Goal: Contribute content: Contribute content

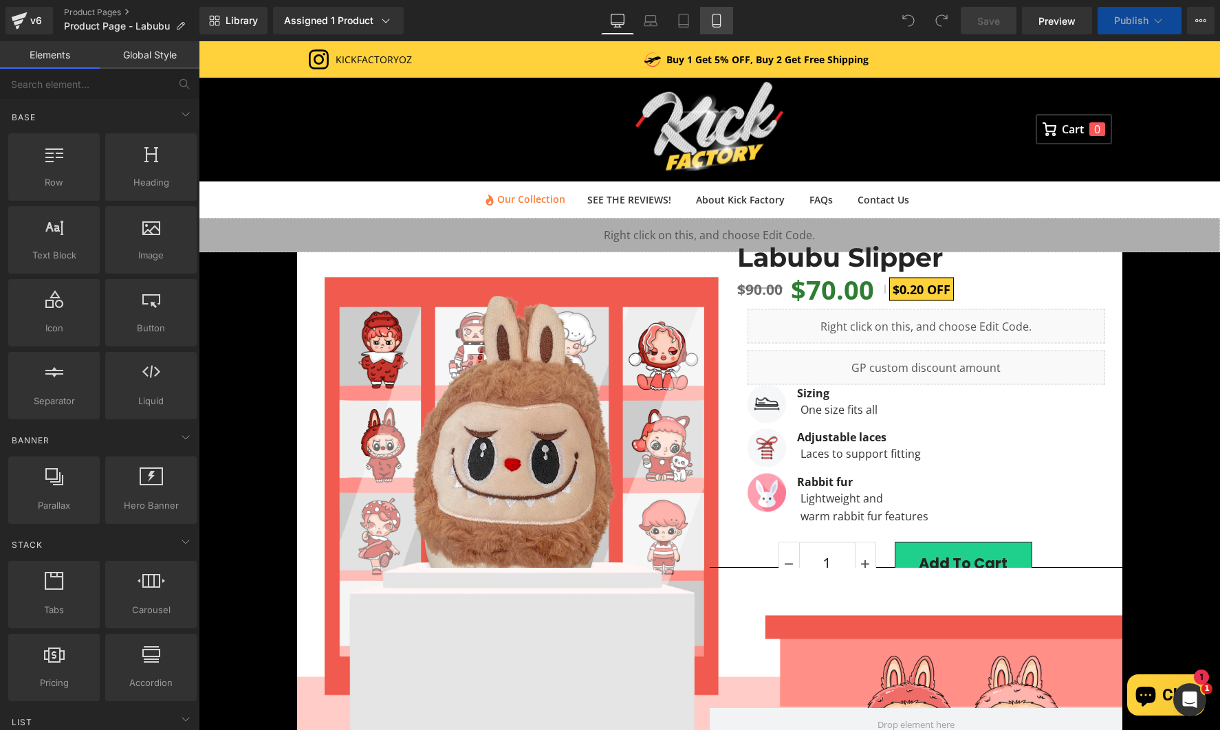
drag, startPoint x: 710, startPoint y: 17, endPoint x: 124, endPoint y: 76, distance: 589.6
click at [710, 17] on icon at bounding box center [717, 21] width 14 height 14
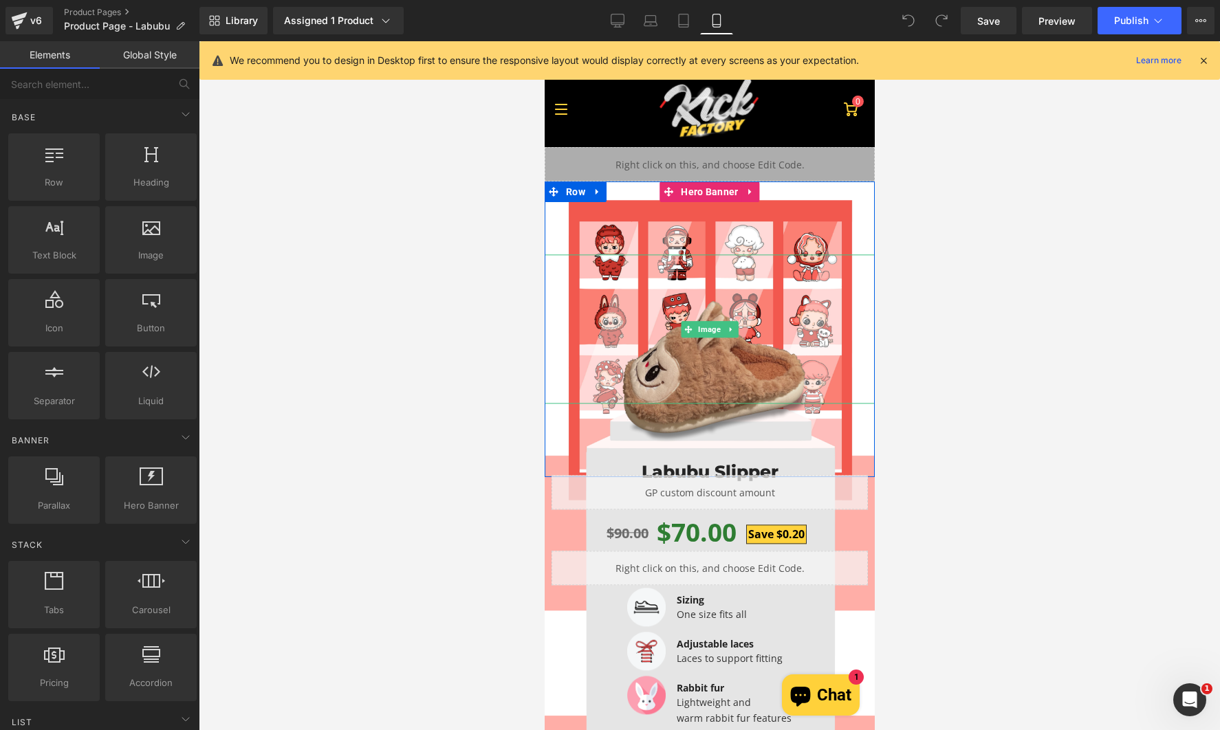
click at [730, 380] on img at bounding box center [709, 373] width 198 height 149
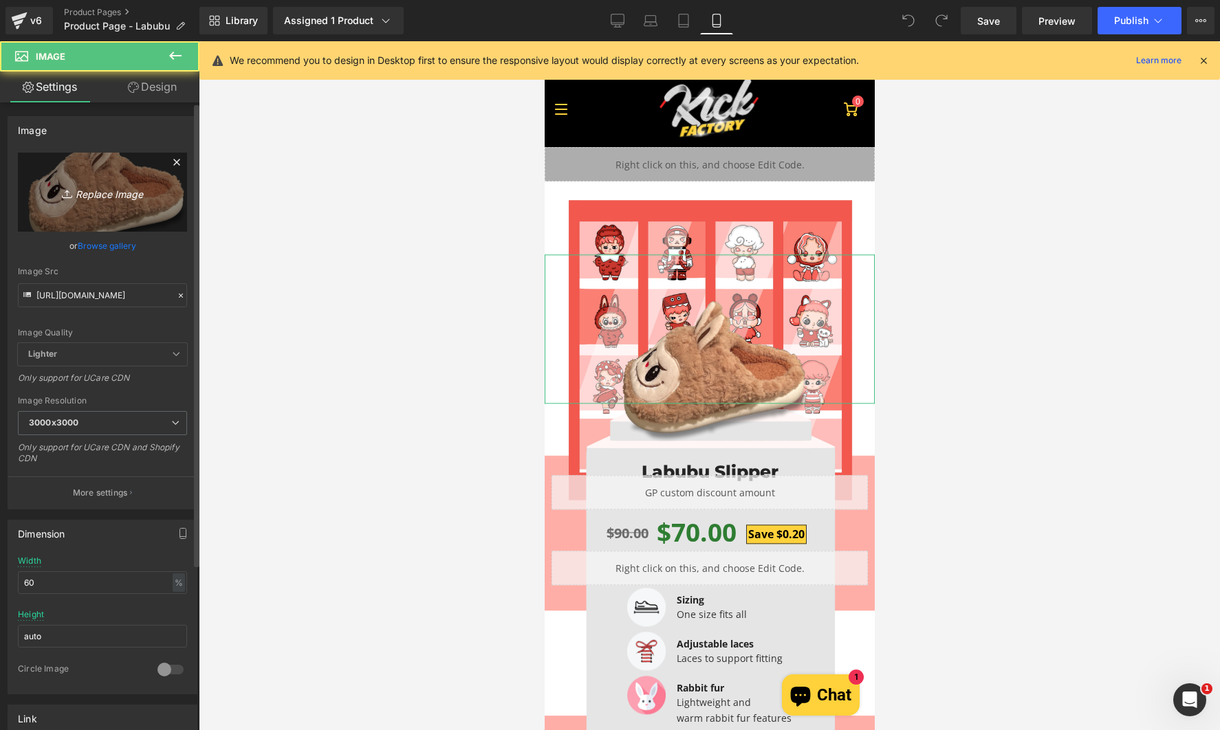
click at [96, 176] on link "Replace Image" at bounding box center [102, 192] width 169 height 79
type input "C:\fakepath\Labubu Testing V4.png"
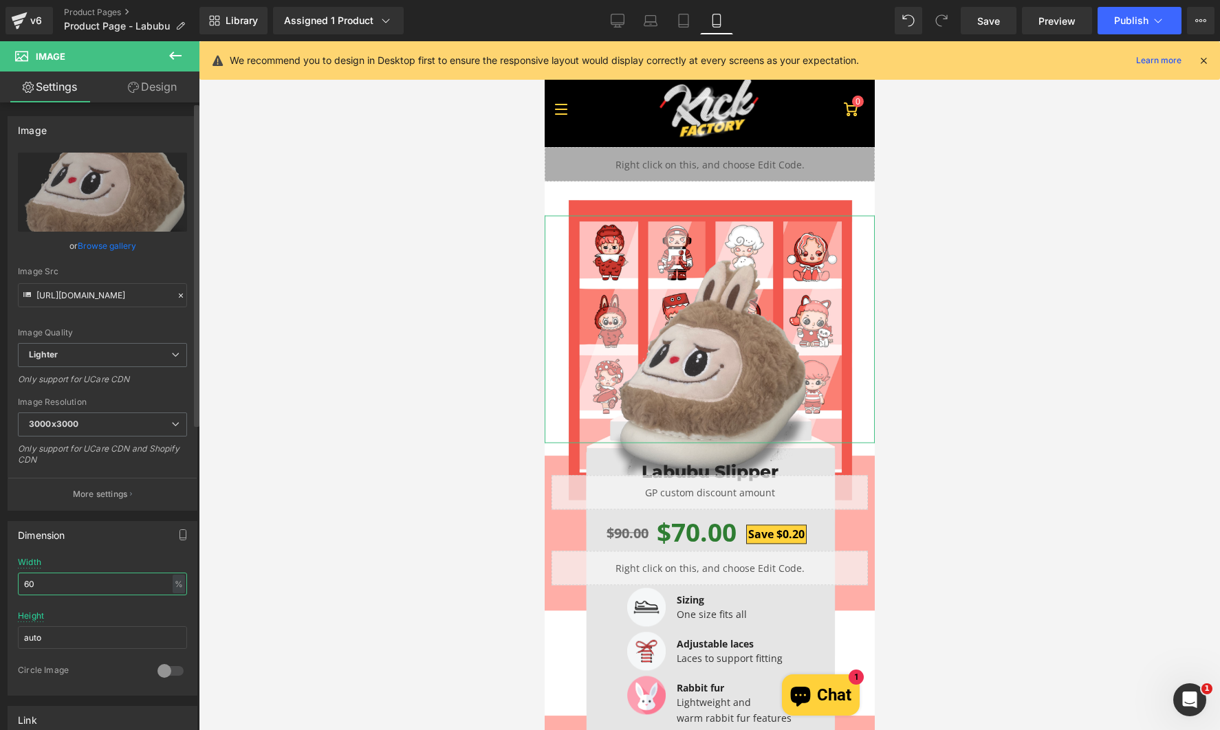
click at [118, 576] on input "60" at bounding box center [102, 584] width 169 height 23
type input "6"
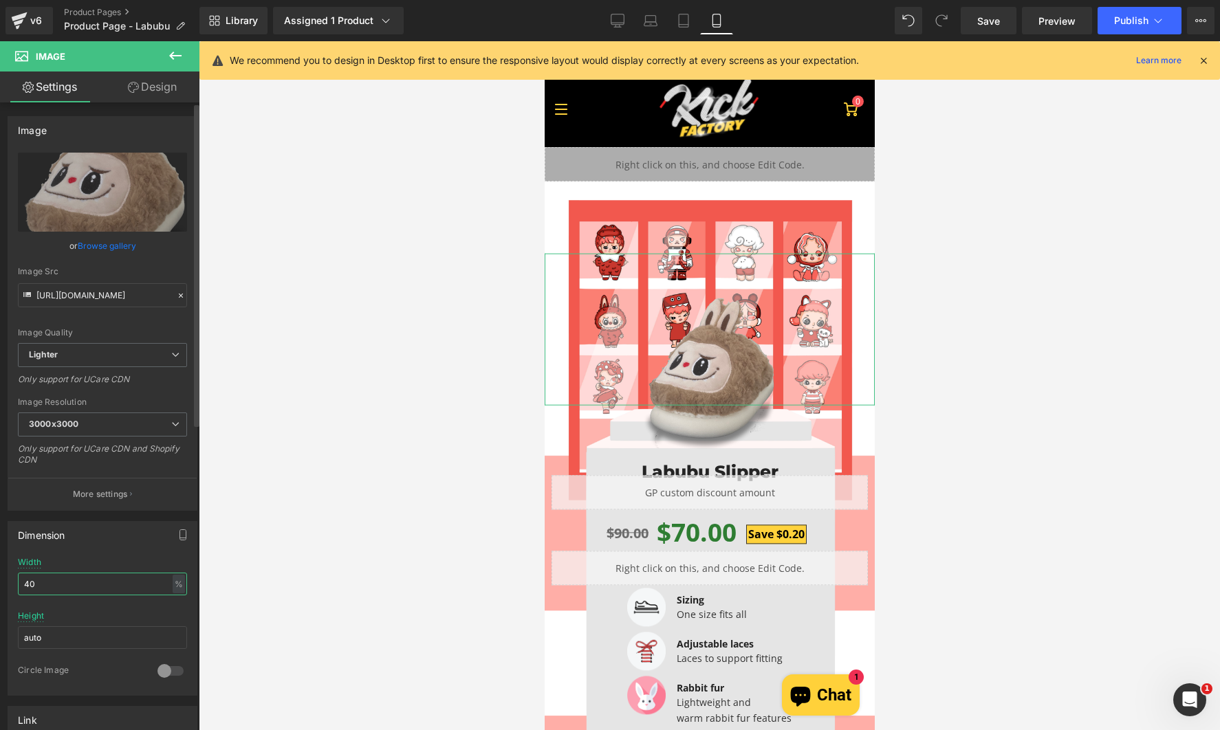
type input "4"
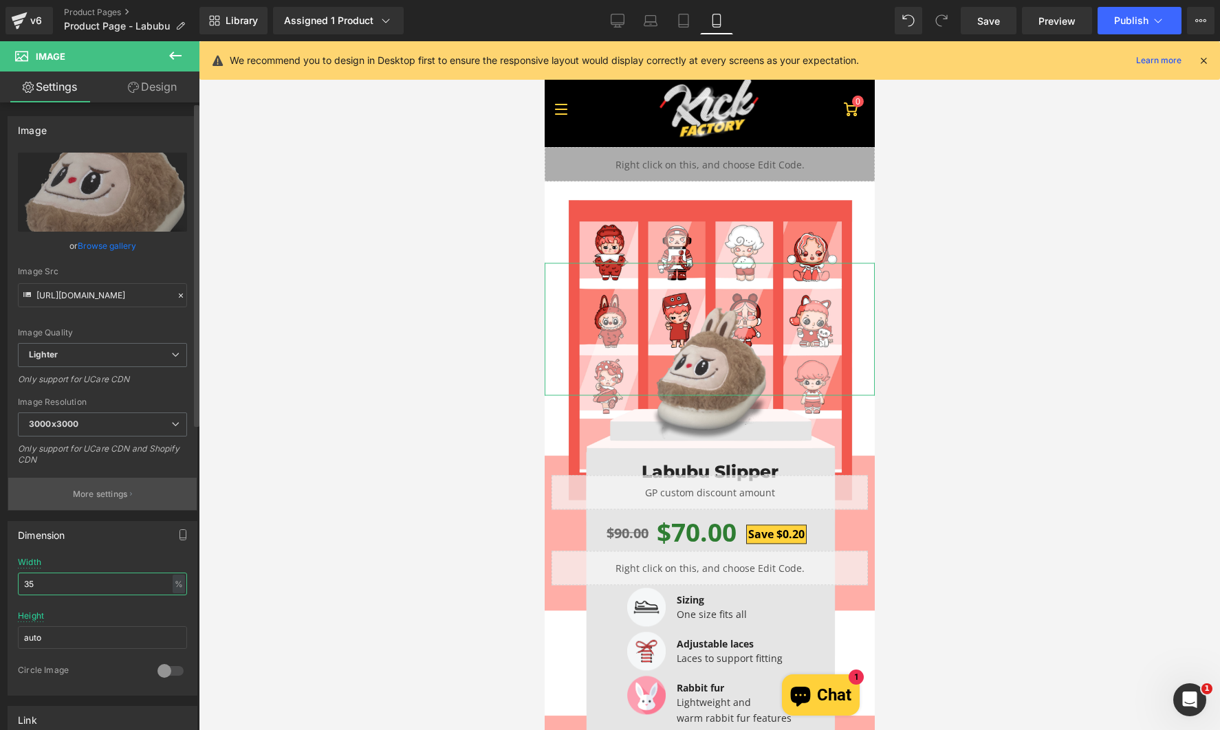
type input "3"
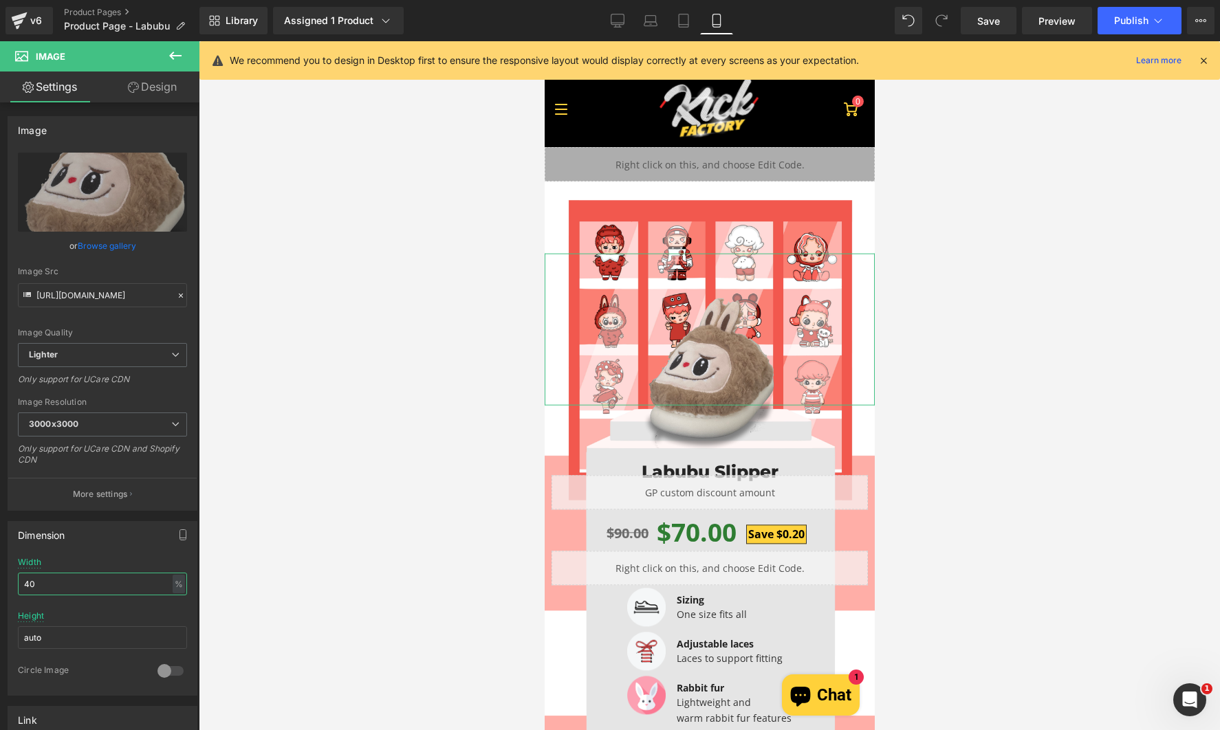
type input "40"
click at [157, 94] on link "Design" at bounding box center [152, 87] width 100 height 31
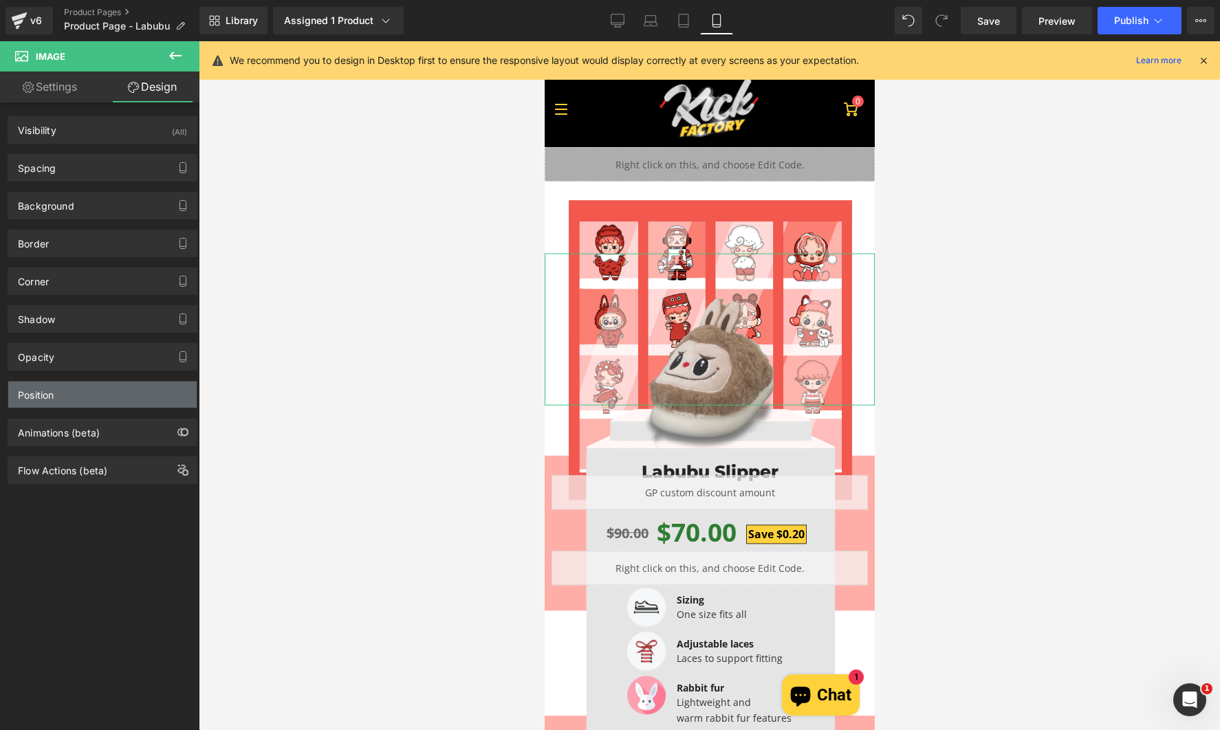
click at [90, 401] on div "Position" at bounding box center [102, 395] width 188 height 26
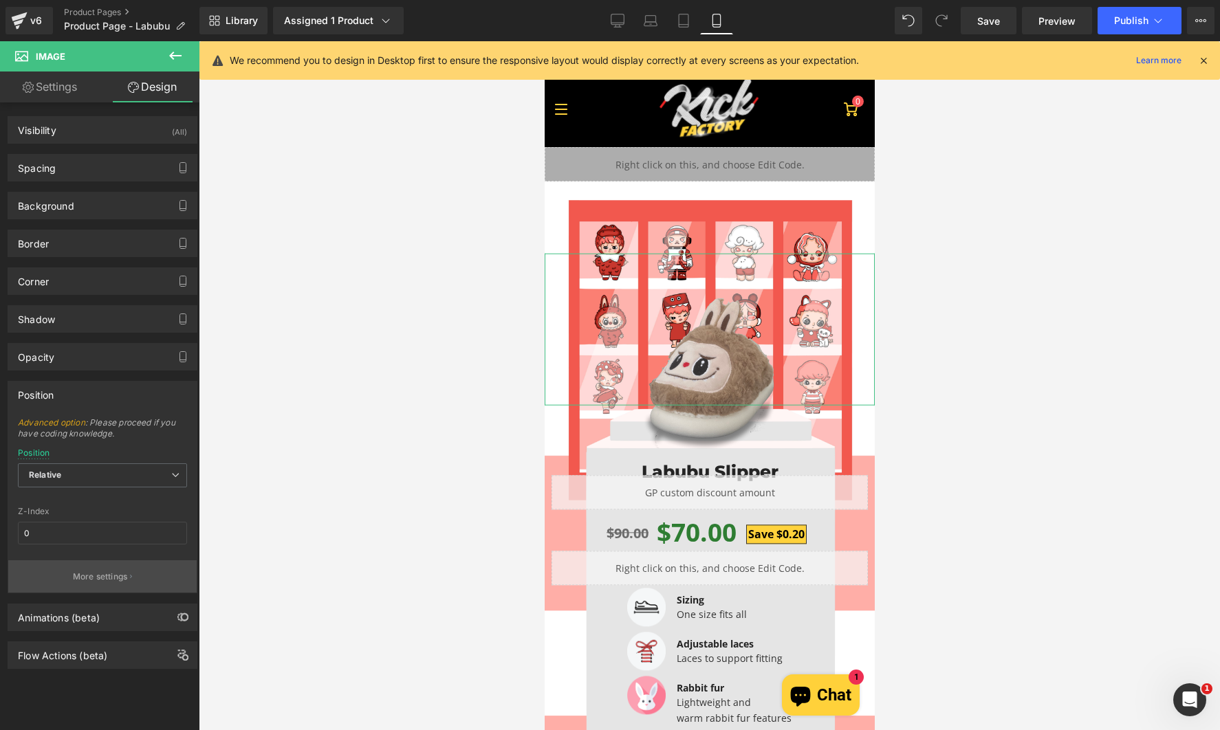
click at [99, 568] on button "More settings" at bounding box center [102, 576] width 188 height 32
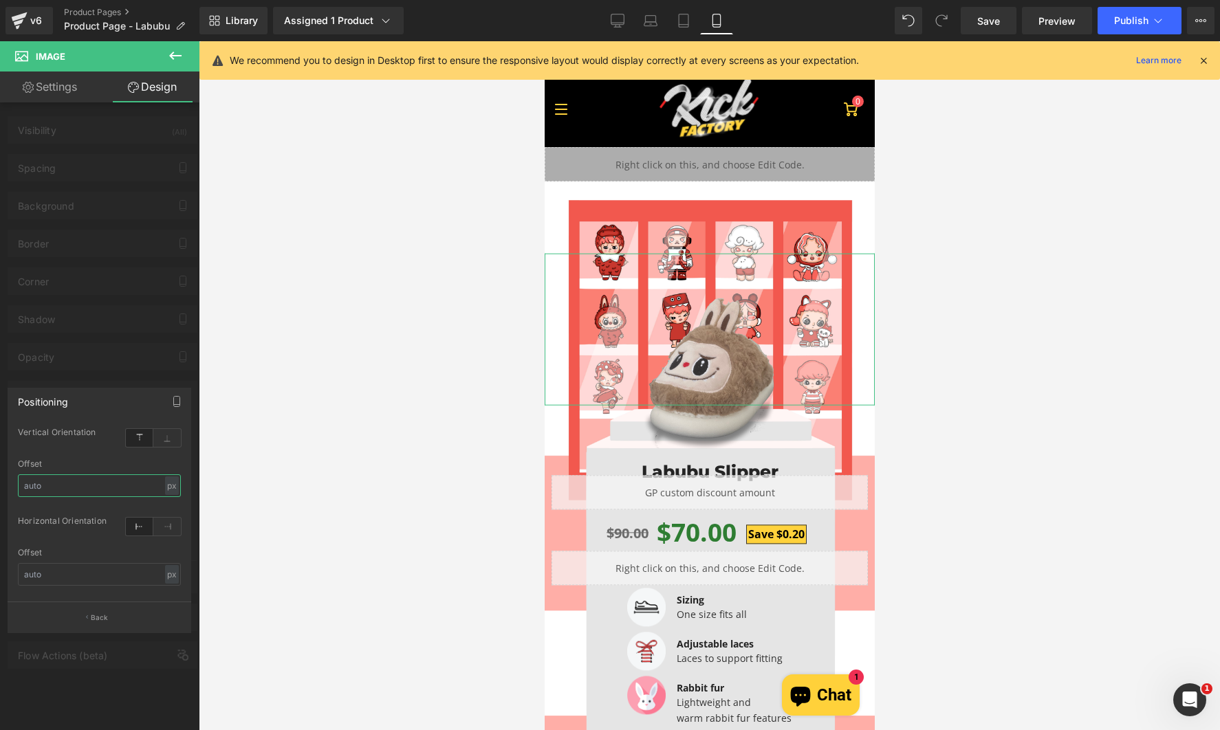
click at [111, 488] on input "text" at bounding box center [99, 485] width 163 height 23
type input "7"
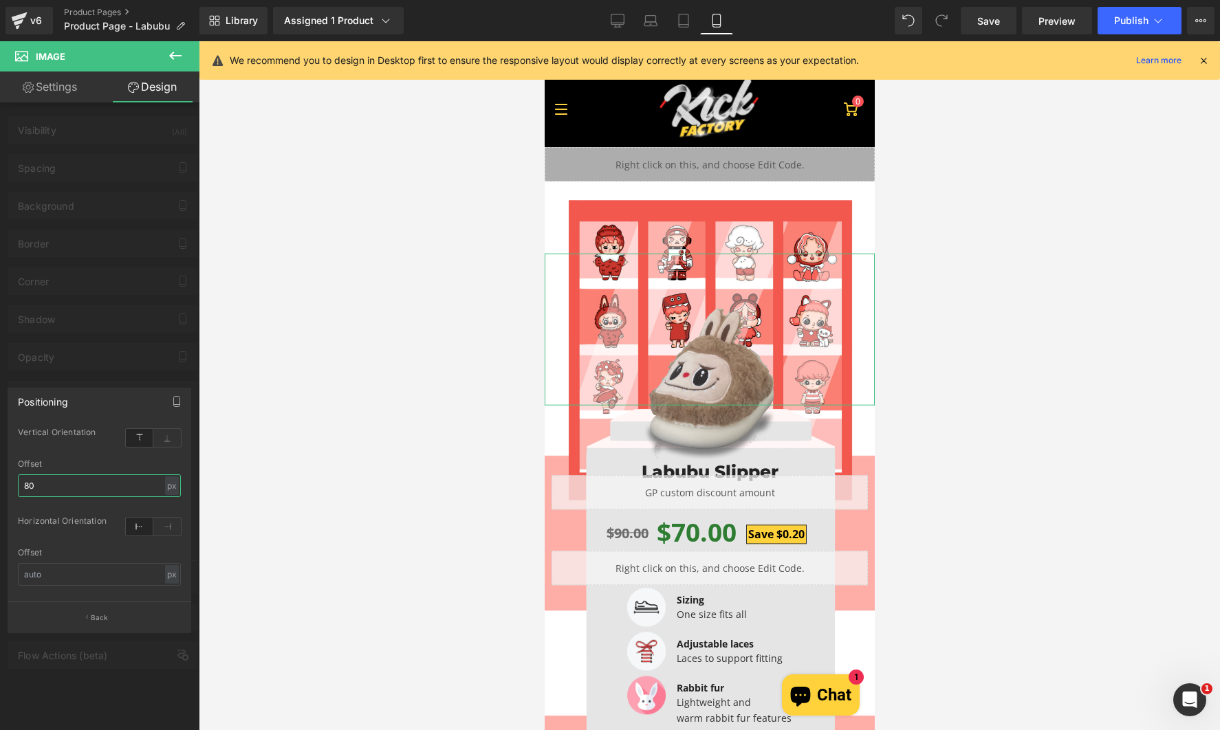
type input "80"
click at [45, 84] on link "Settings" at bounding box center [50, 87] width 100 height 31
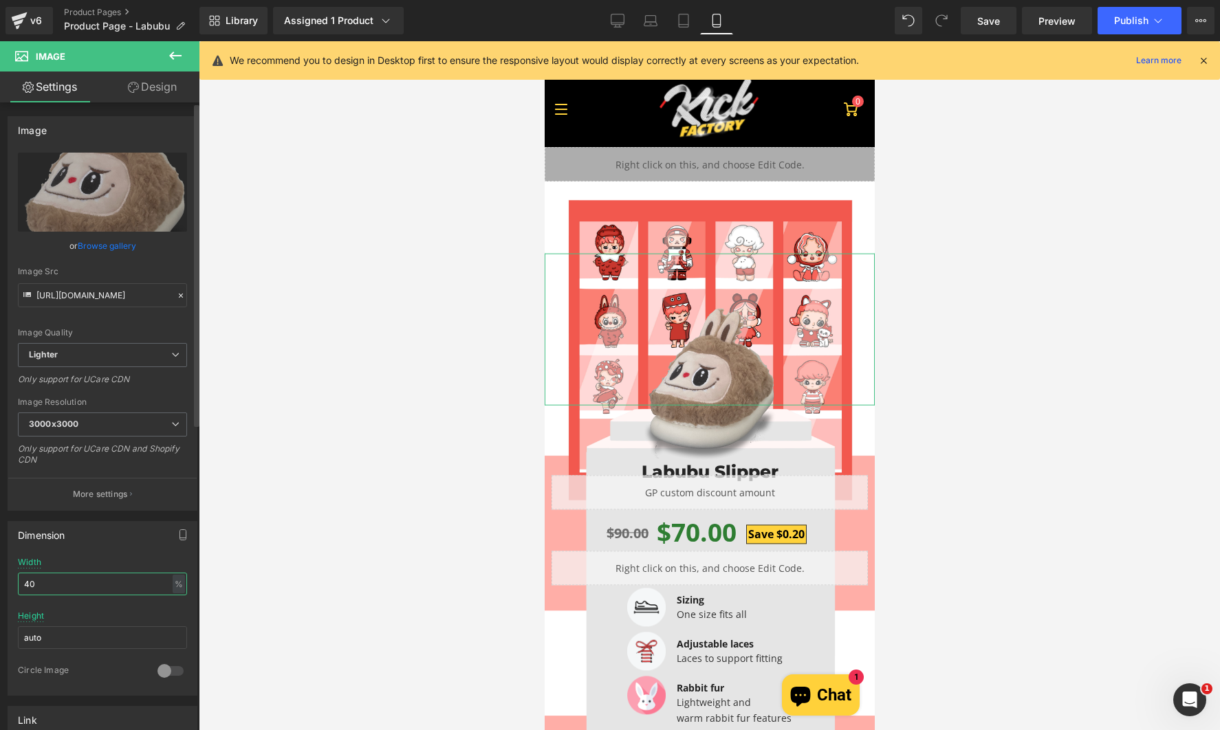
click at [78, 585] on input "40" at bounding box center [102, 584] width 169 height 23
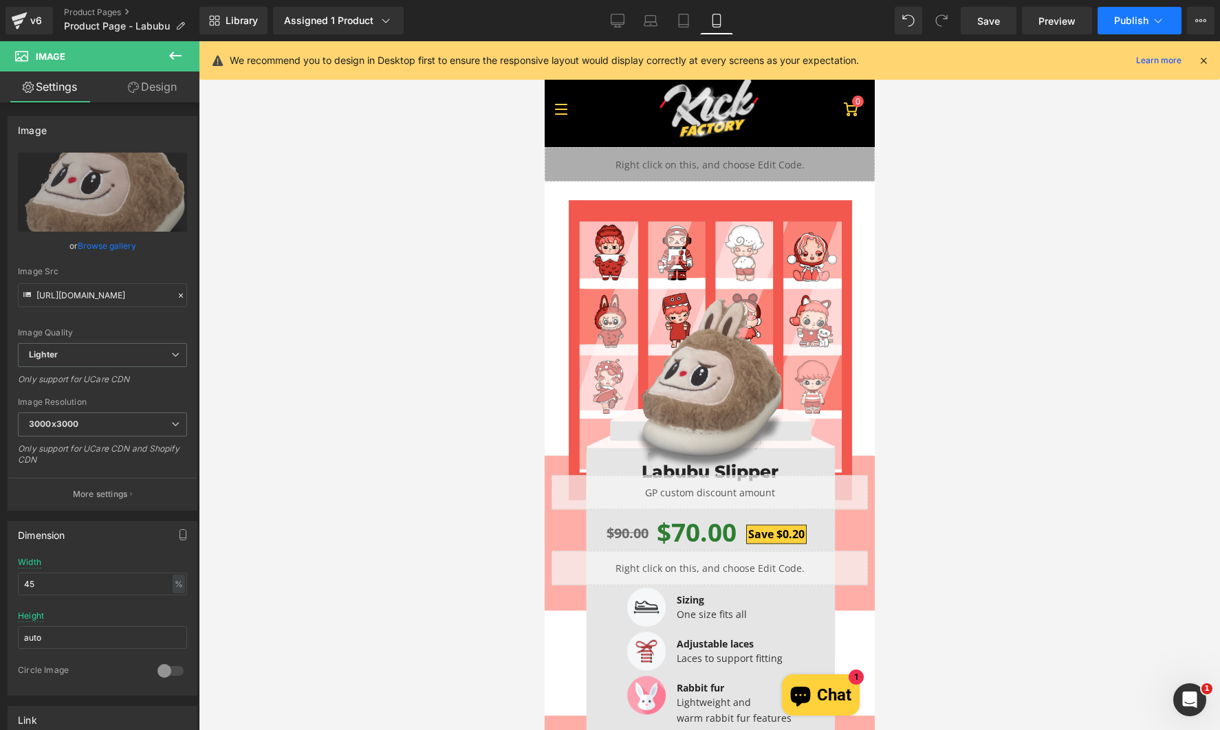
click at [1148, 21] on button "Publish" at bounding box center [1139, 21] width 84 height 28
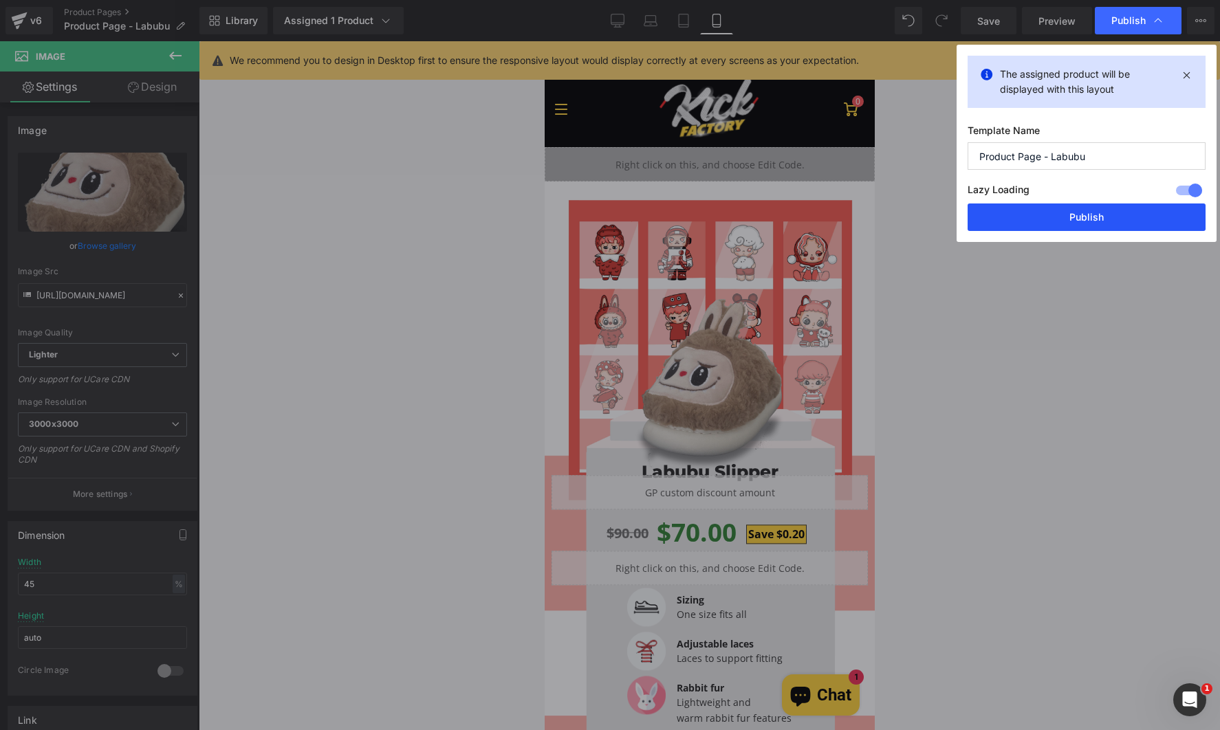
click at [1078, 215] on button "Publish" at bounding box center [1086, 218] width 238 height 28
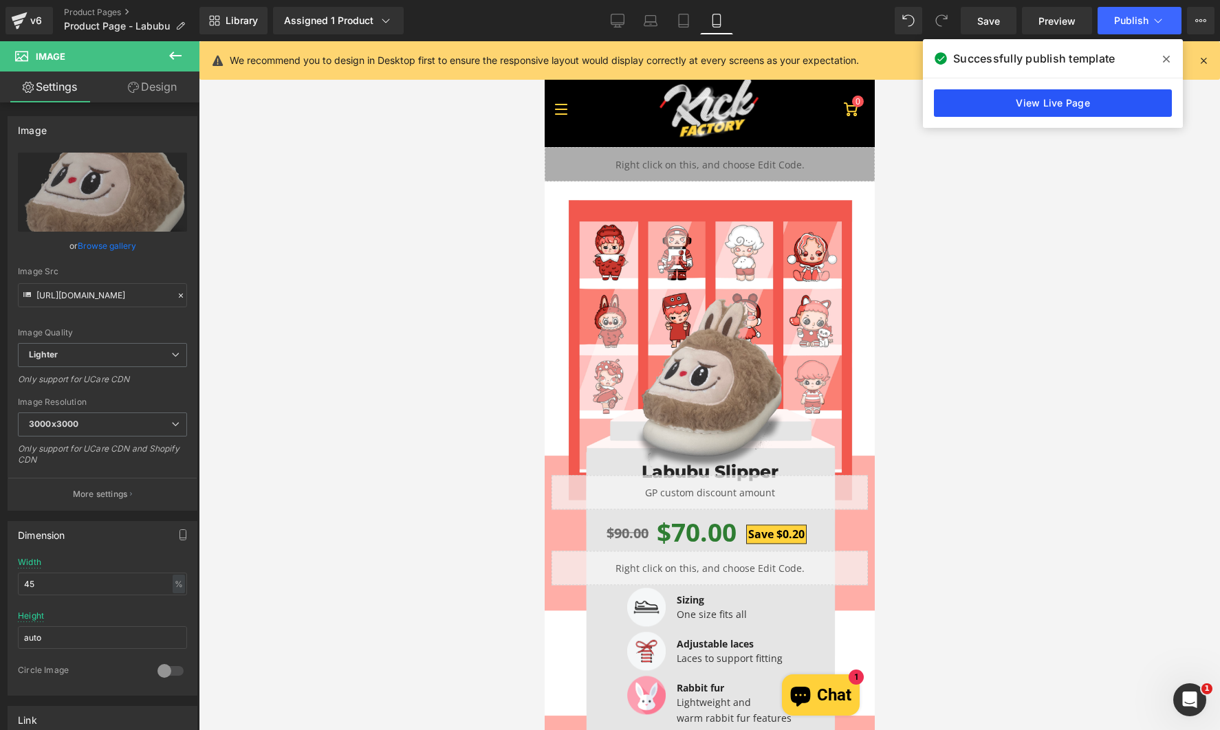
click at [1084, 101] on link "View Live Page" at bounding box center [1053, 103] width 238 height 28
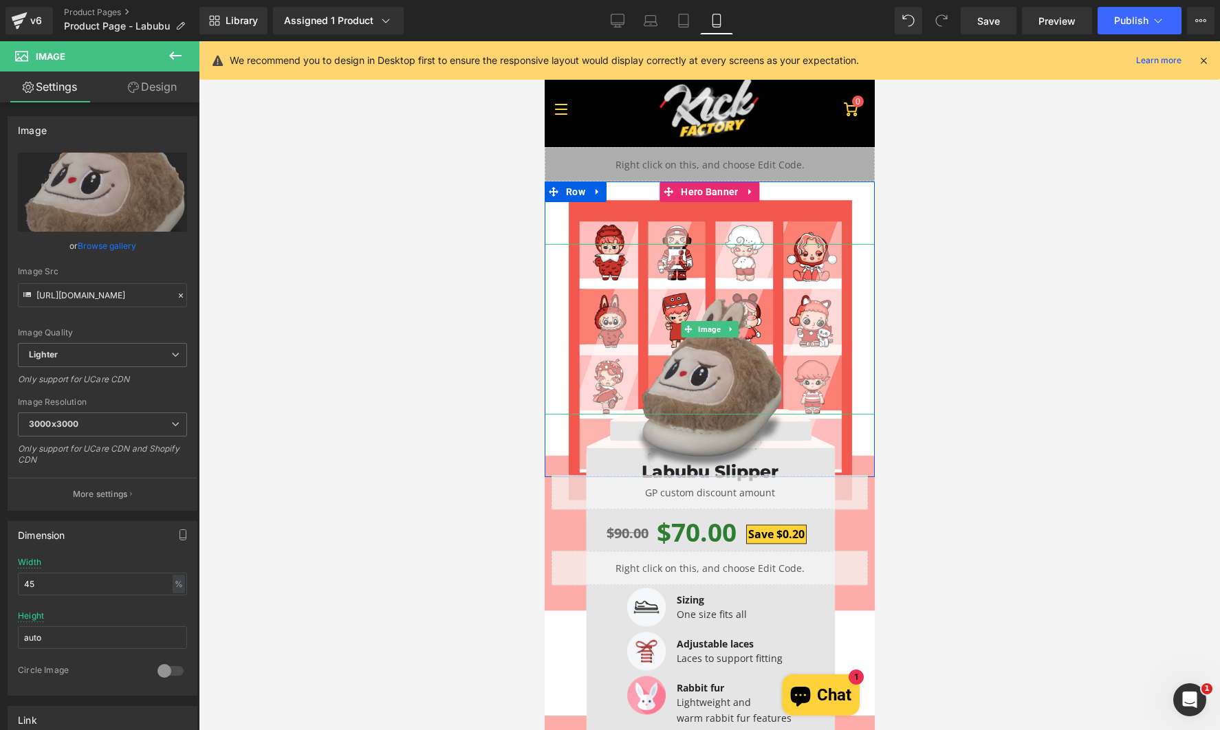
click at [723, 397] on img at bounding box center [709, 384] width 149 height 171
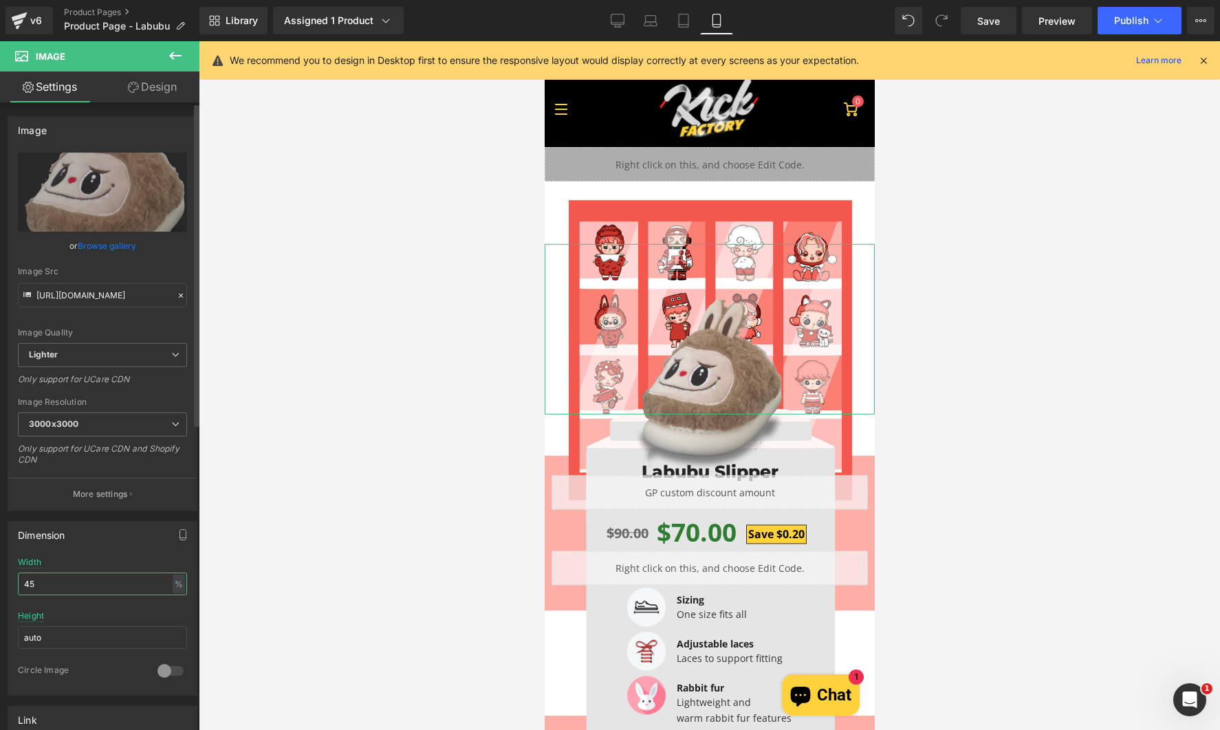
drag, startPoint x: 99, startPoint y: 595, endPoint x: 3, endPoint y: 591, distance: 96.4
click at [3, 591] on div "Dimension 60% Width 45 % % px auto Height auto 0 Circle Image" at bounding box center [103, 603] width 206 height 185
type input "45"
click at [148, 85] on link "Design" at bounding box center [152, 87] width 100 height 31
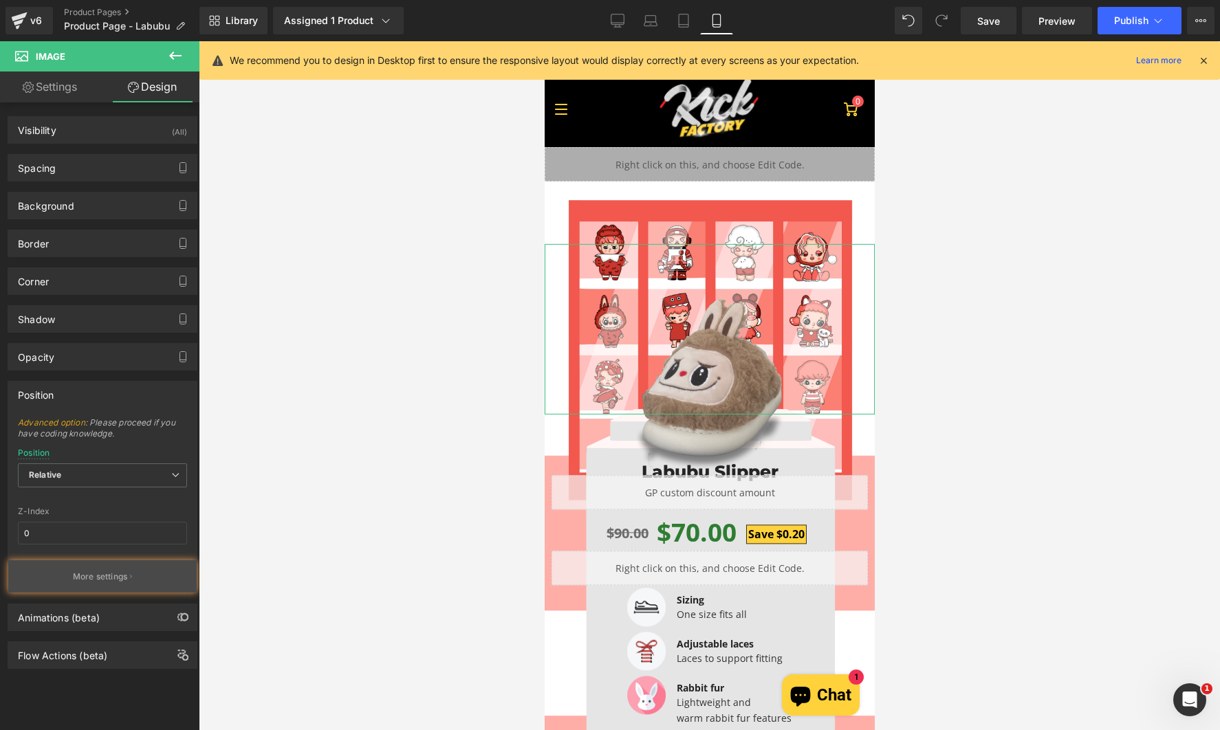
click at [105, 580] on p "More settings" at bounding box center [100, 577] width 55 height 12
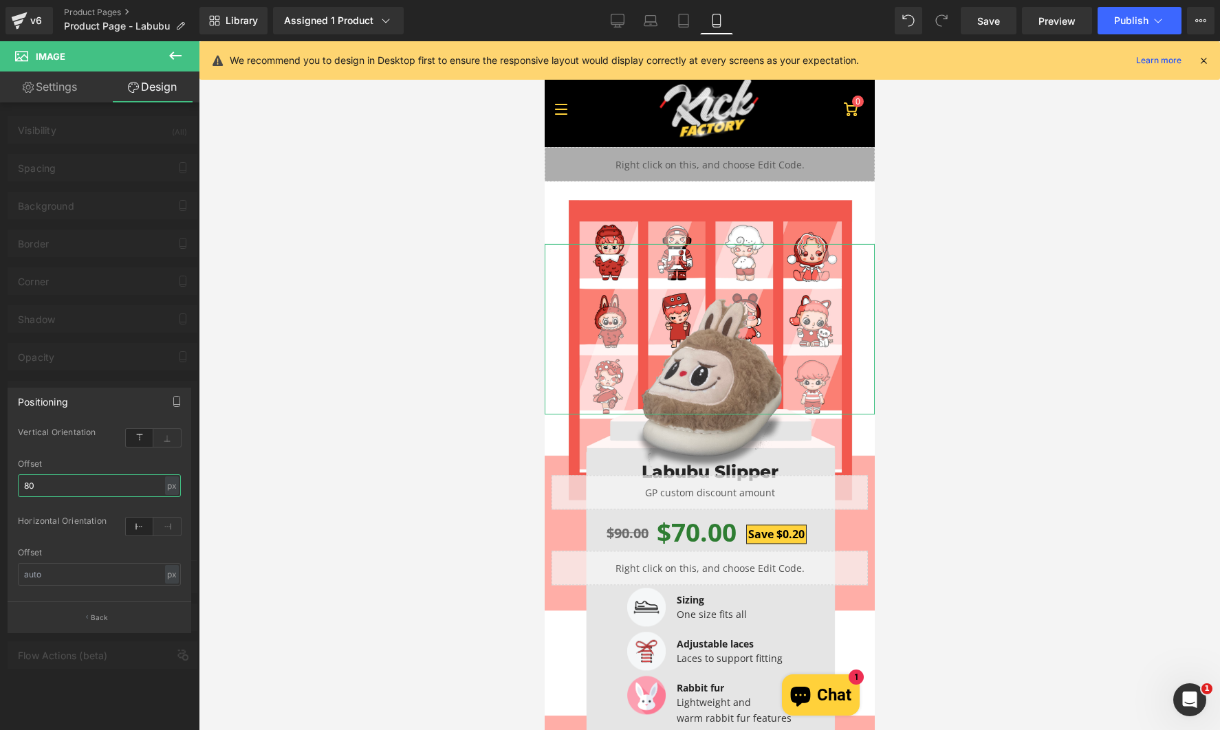
click at [65, 479] on input "80" at bounding box center [99, 485] width 163 height 23
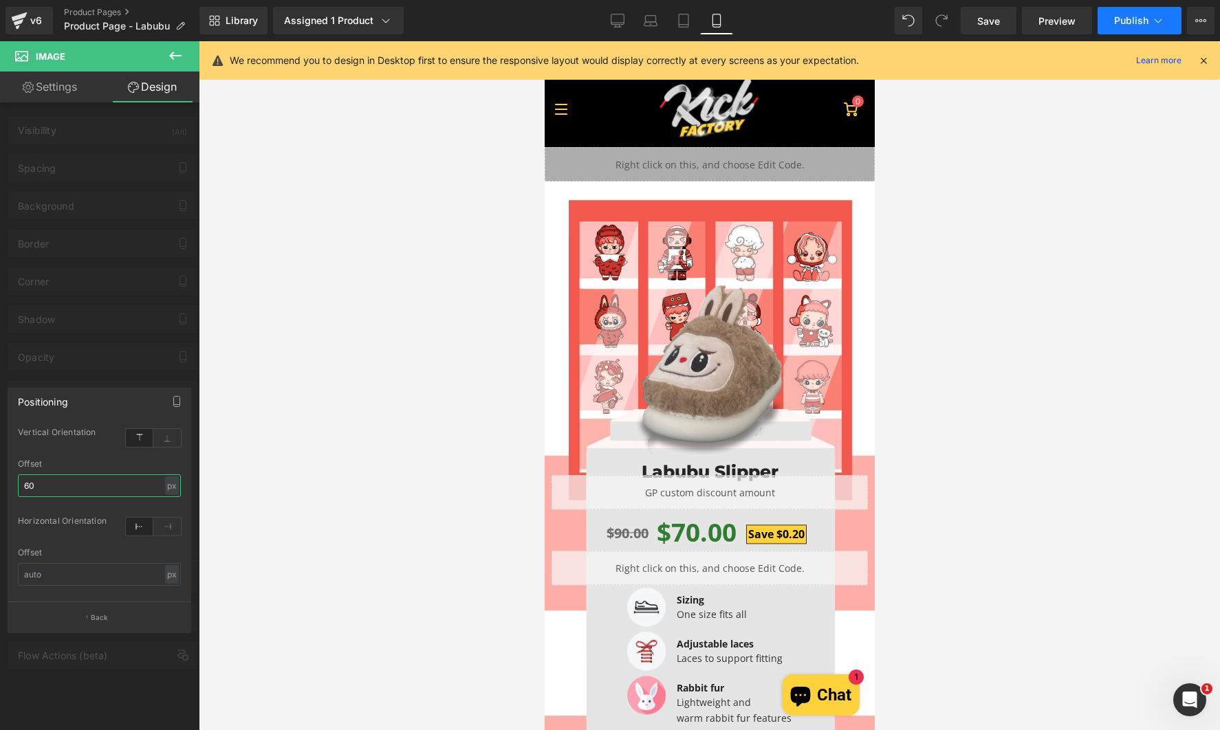
type input "60"
click at [1140, 10] on button "Publish" at bounding box center [1139, 21] width 84 height 28
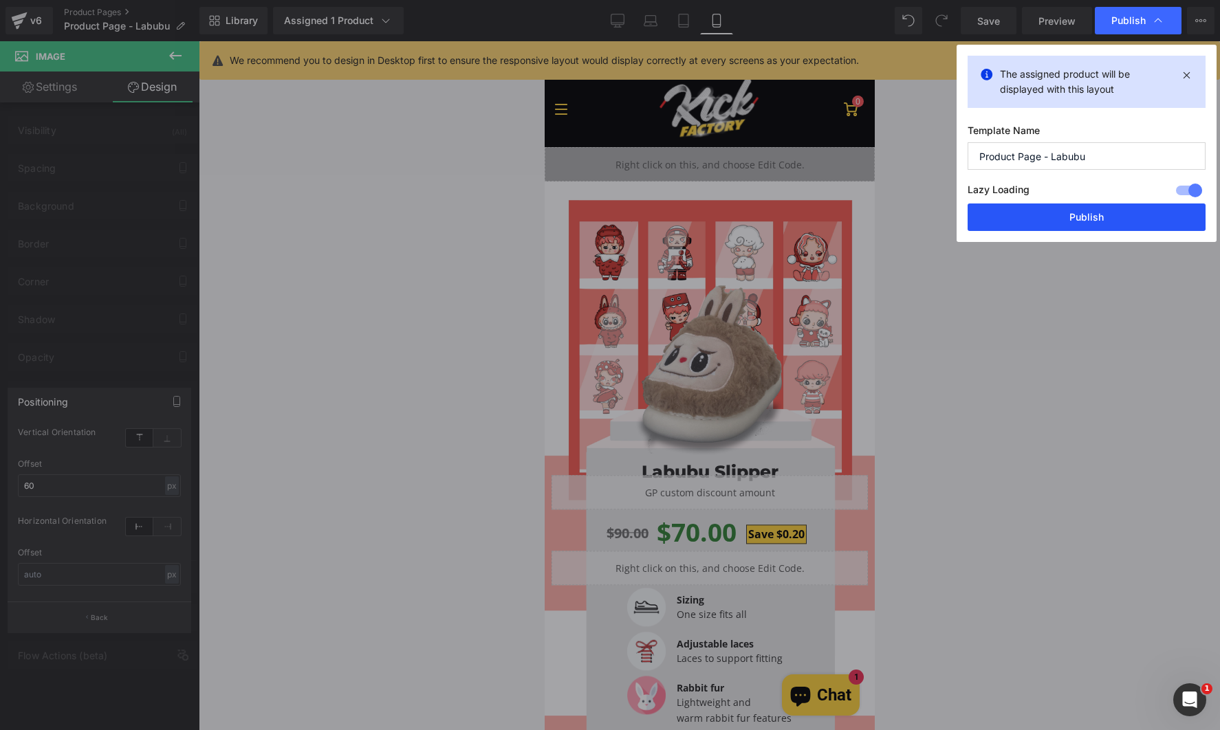
click at [1115, 206] on button "Publish" at bounding box center [1086, 218] width 238 height 28
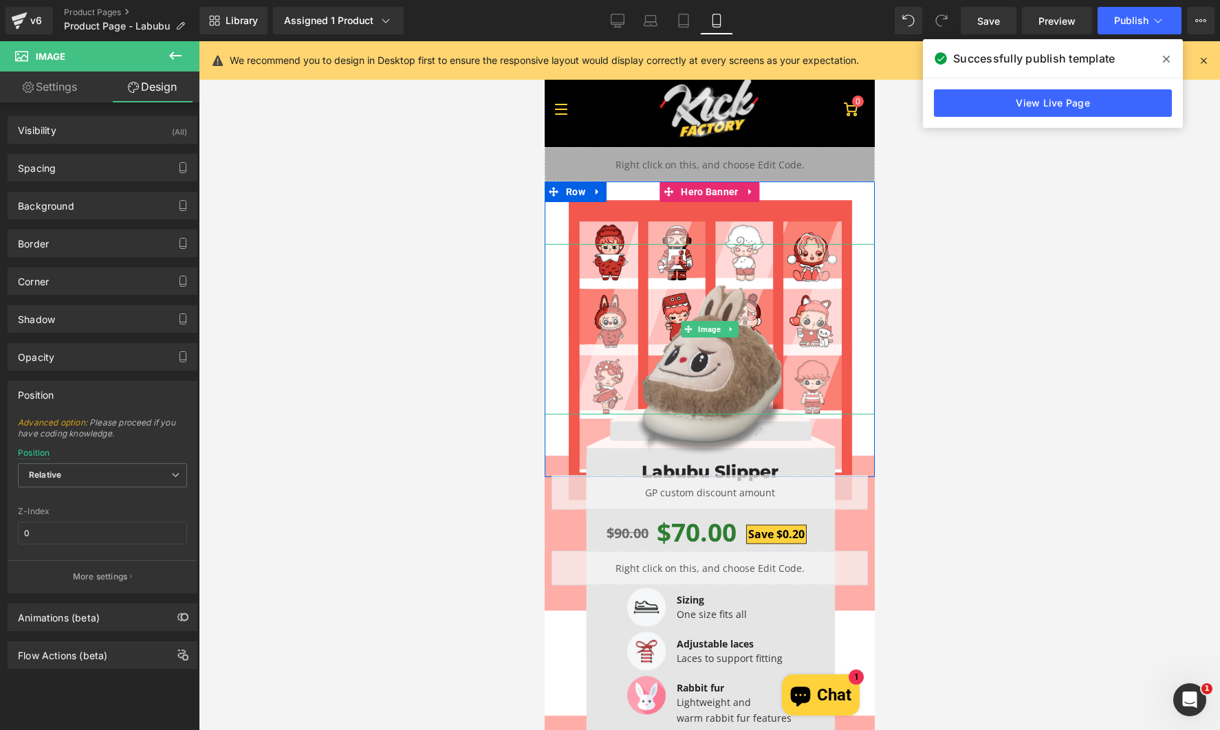
click at [709, 382] on img at bounding box center [709, 370] width 149 height 171
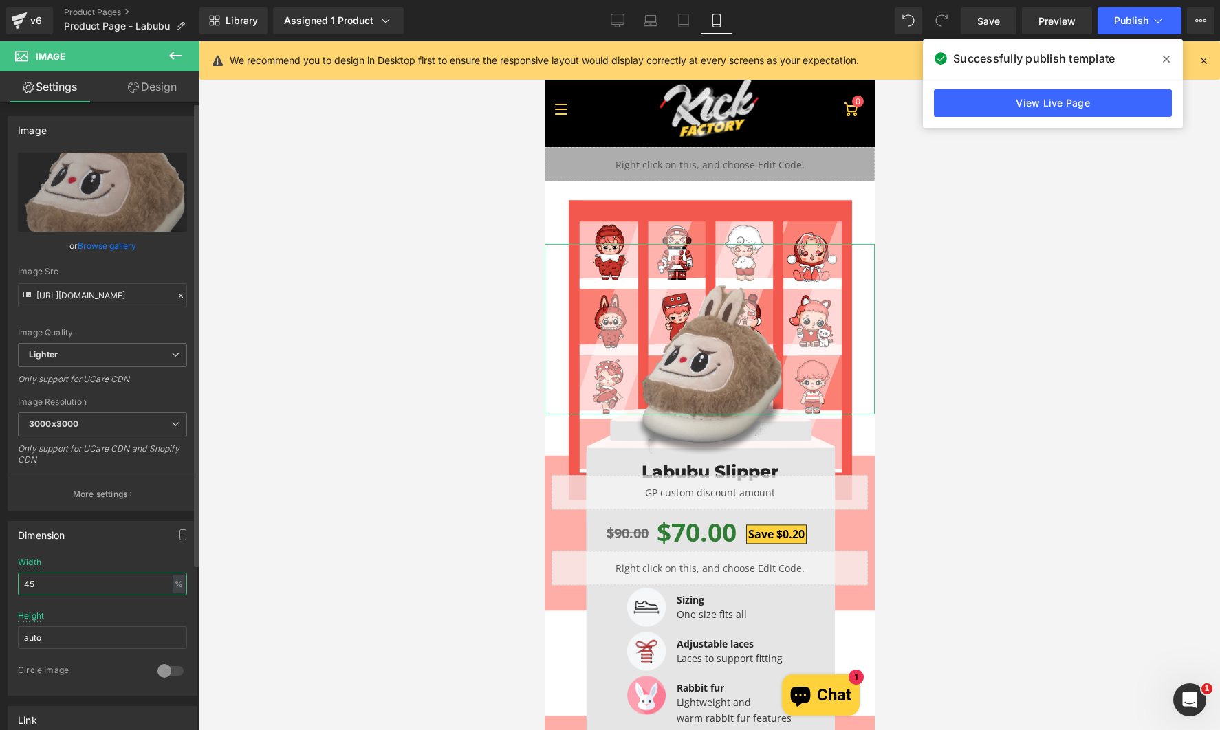
drag, startPoint x: 85, startPoint y: 585, endPoint x: 8, endPoint y: 593, distance: 77.5
click at [8, 593] on div "Dimension 45% Width 45 % % px auto Height auto 0 Circle Image" at bounding box center [103, 608] width 190 height 175
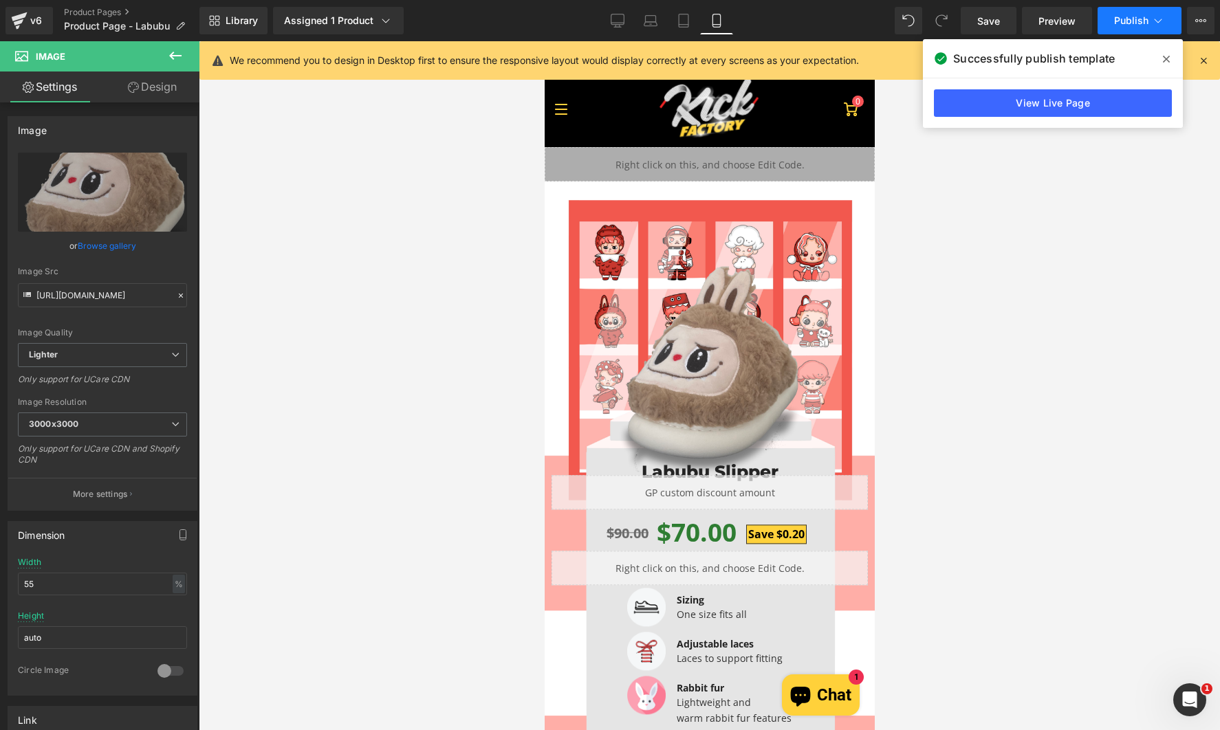
click at [1106, 26] on button "Publish" at bounding box center [1139, 21] width 84 height 28
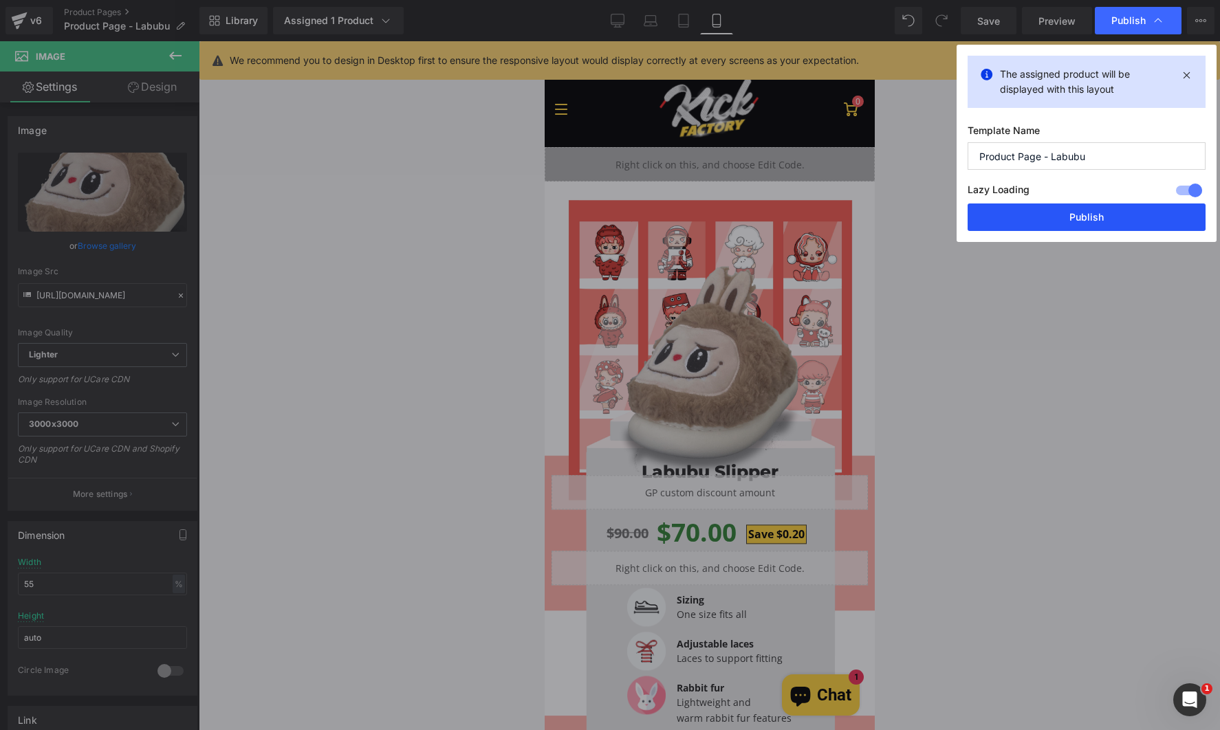
click at [1088, 221] on button "Publish" at bounding box center [1086, 218] width 238 height 28
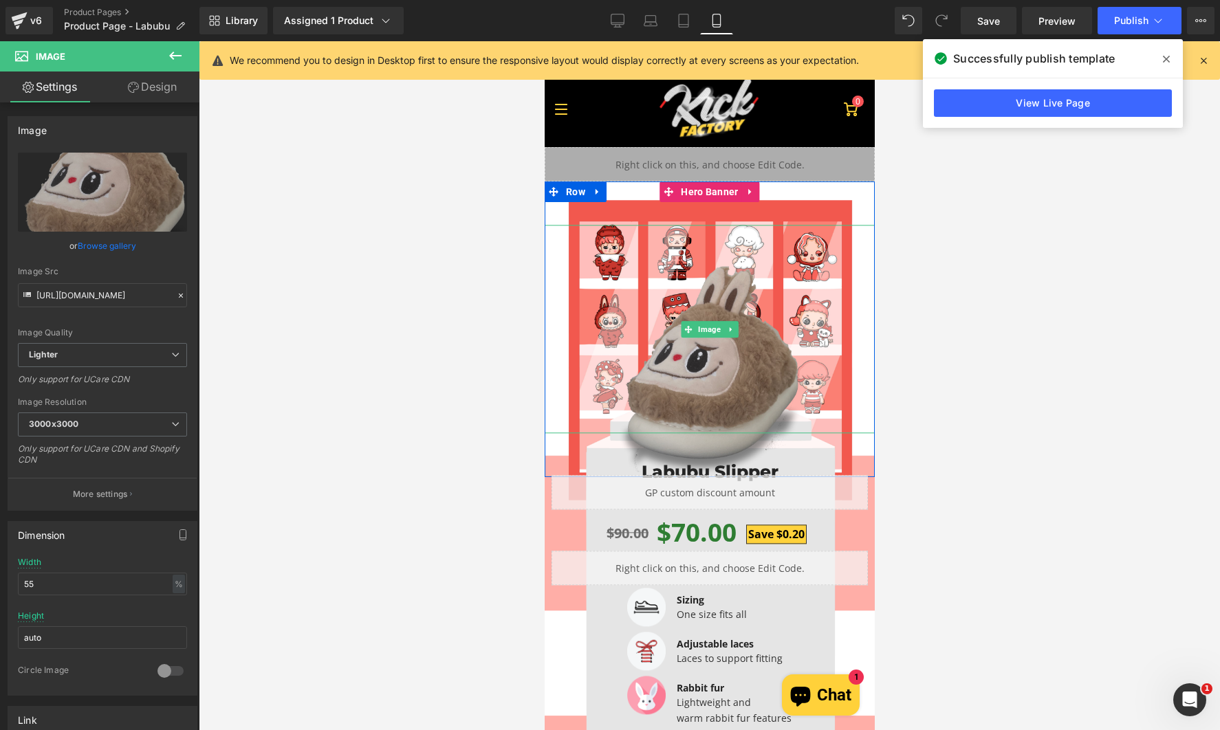
click at [721, 375] on img at bounding box center [709, 370] width 182 height 208
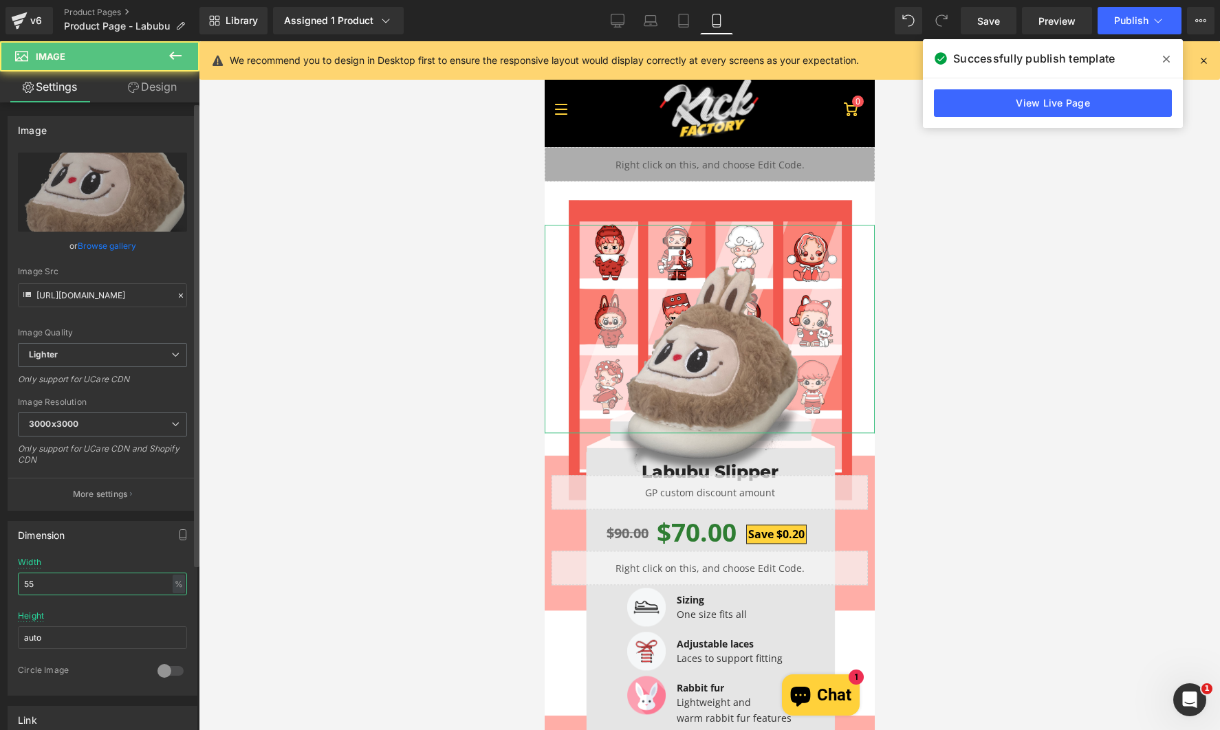
click at [124, 575] on input "55" at bounding box center [102, 584] width 169 height 23
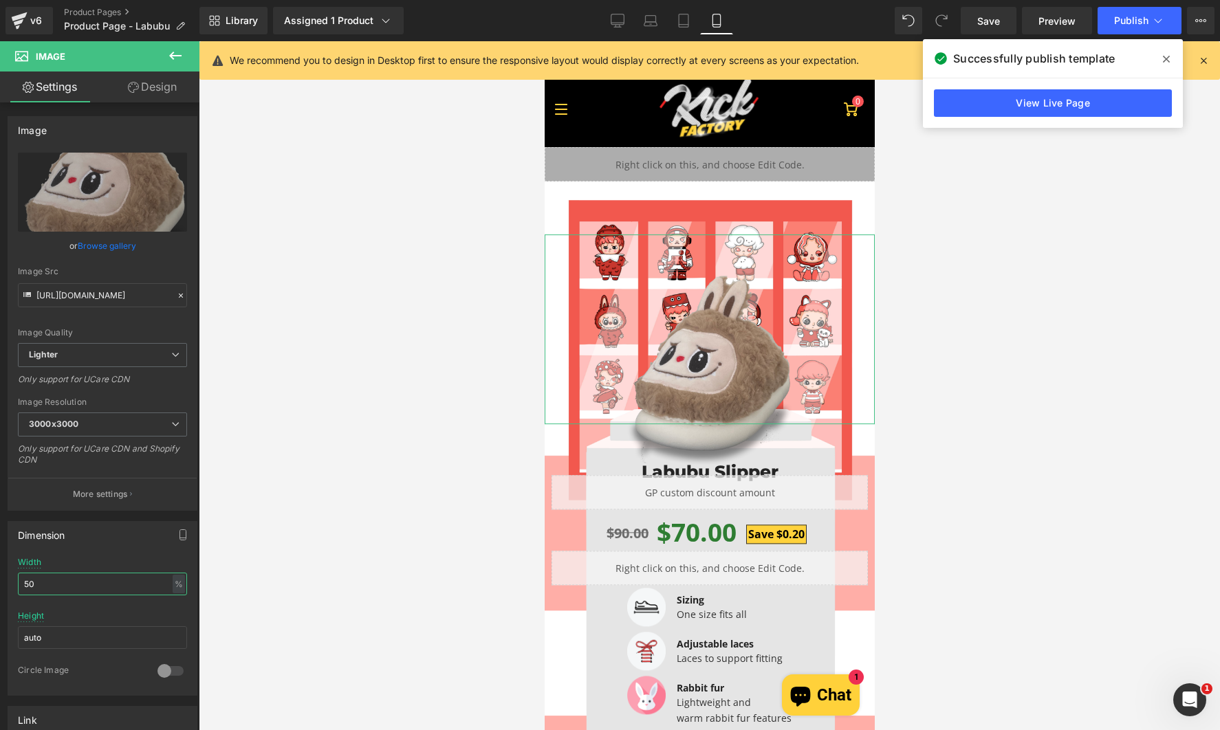
type input "50"
click at [157, 70] on button at bounding box center [175, 56] width 48 height 30
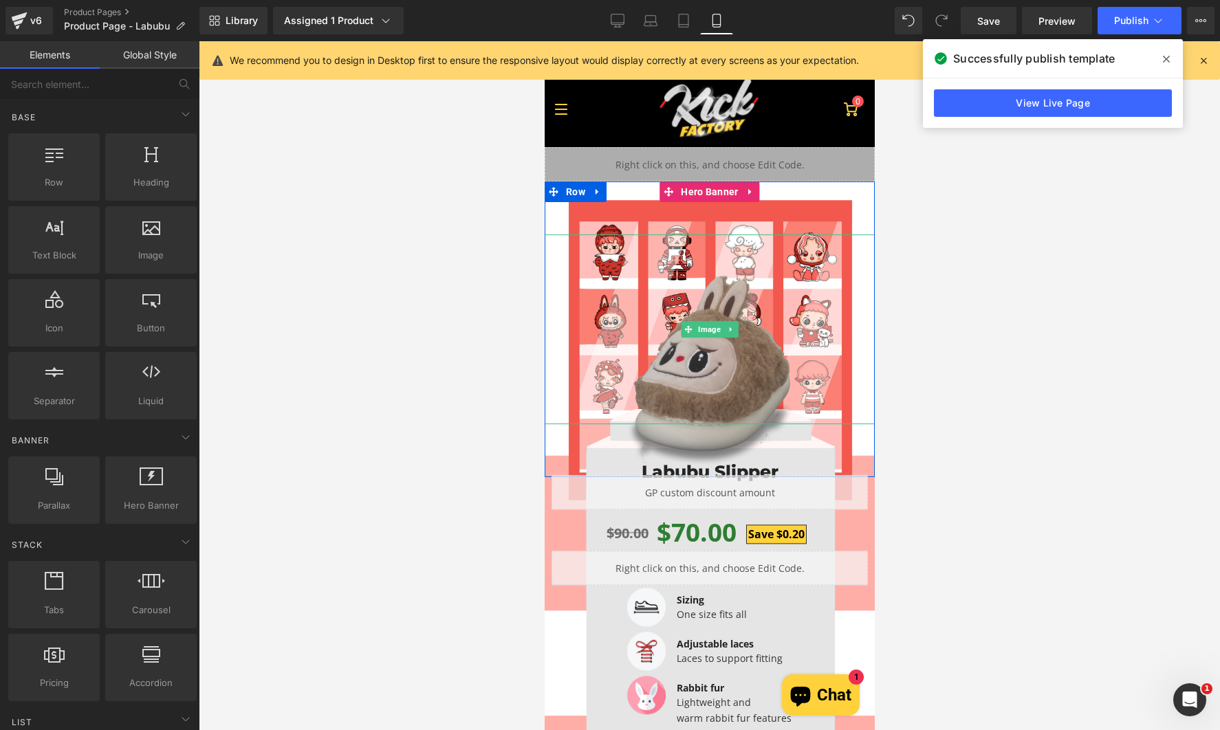
click at [691, 362] on img at bounding box center [708, 371] width 165 height 190
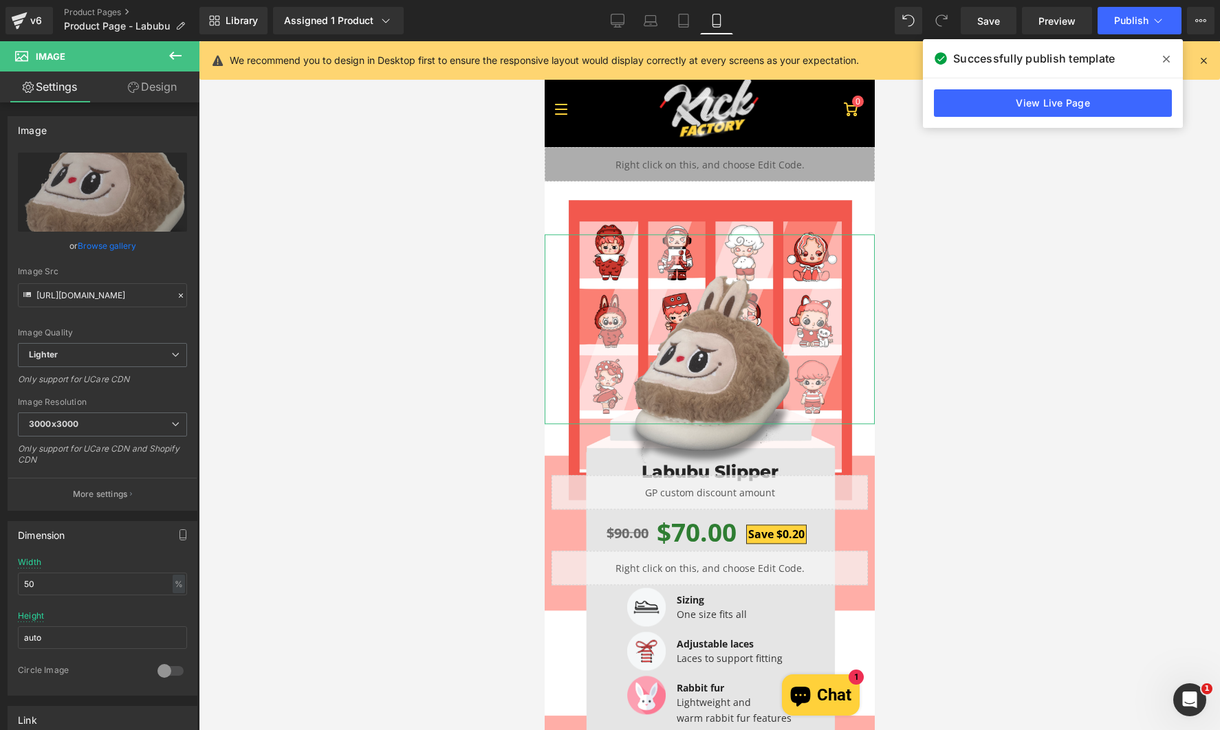
click at [162, 88] on link "Design" at bounding box center [152, 87] width 100 height 31
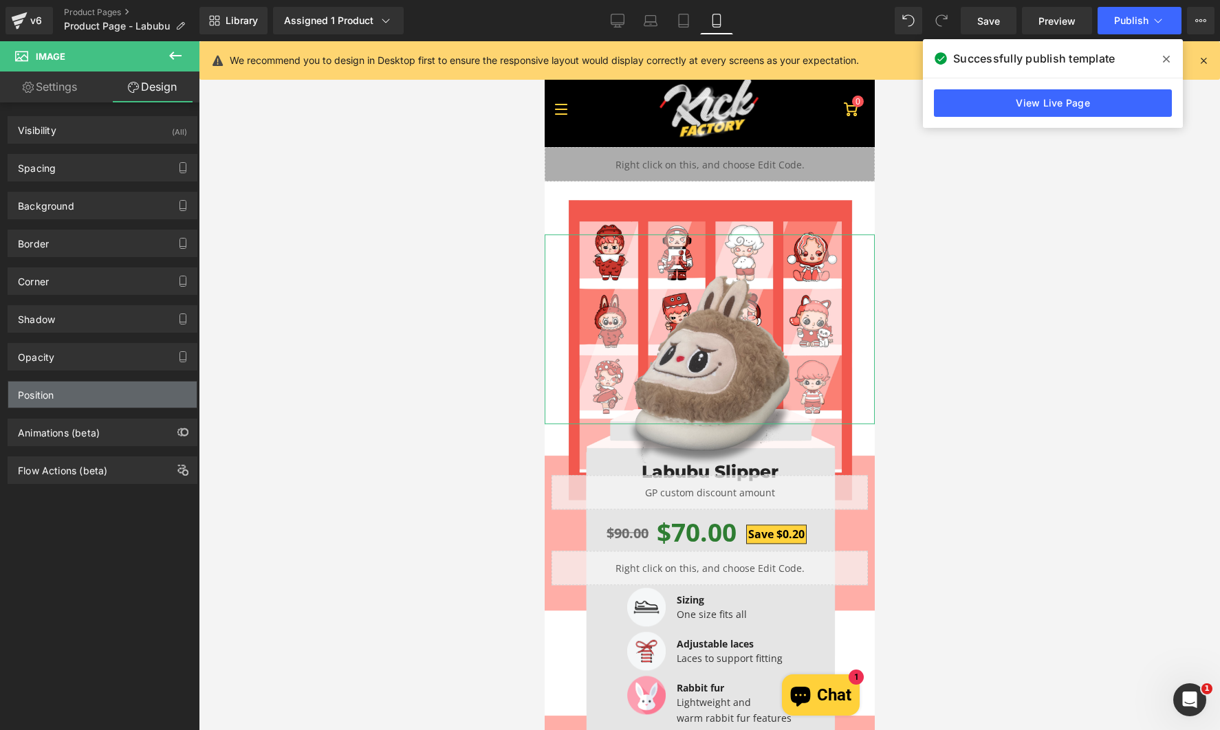
click at [90, 396] on div "Position" at bounding box center [102, 395] width 188 height 26
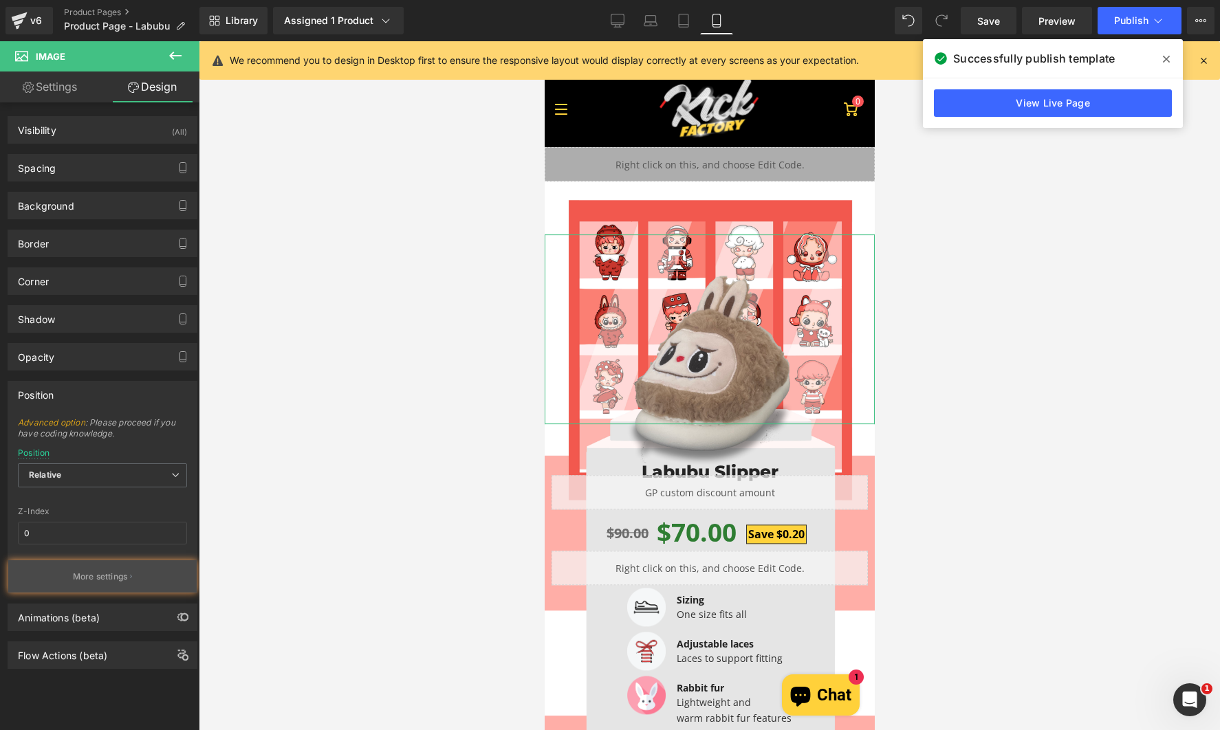
click at [102, 586] on button "More settings" at bounding box center [102, 576] width 188 height 32
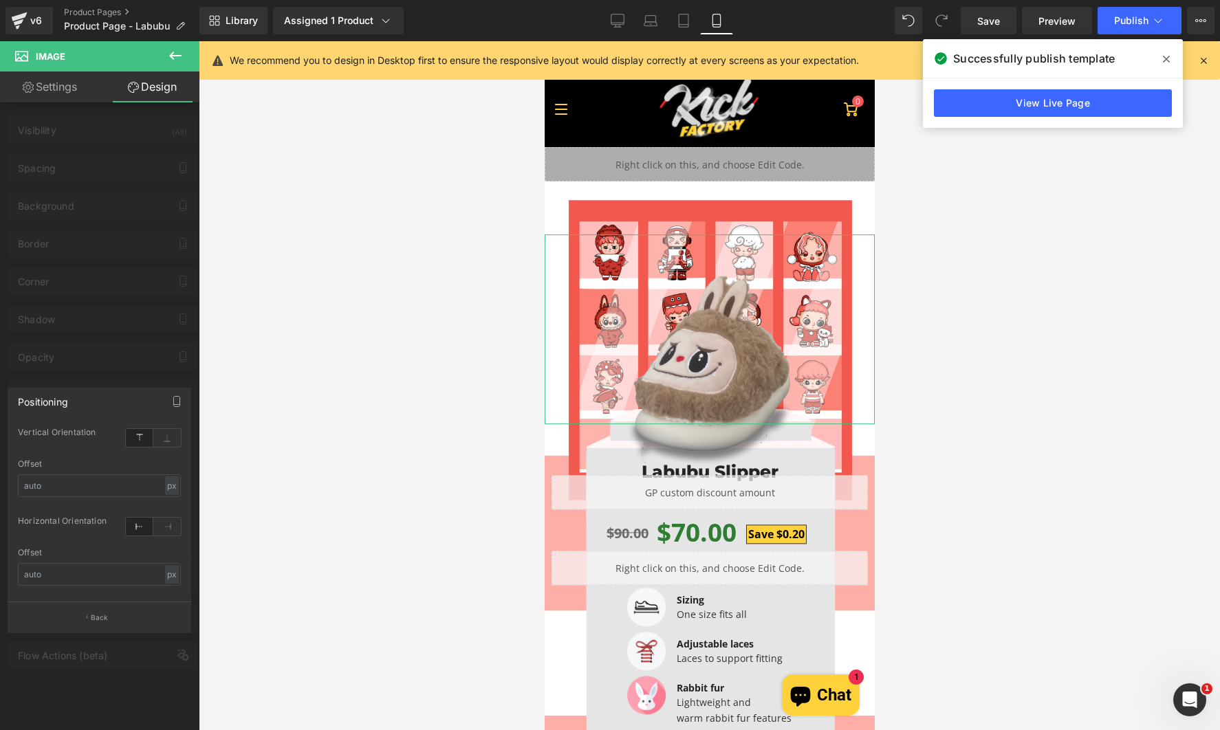
click at [124, 470] on div "Offset px % px" at bounding box center [99, 486] width 163 height 54
click at [128, 484] on input "text" at bounding box center [99, 485] width 163 height 23
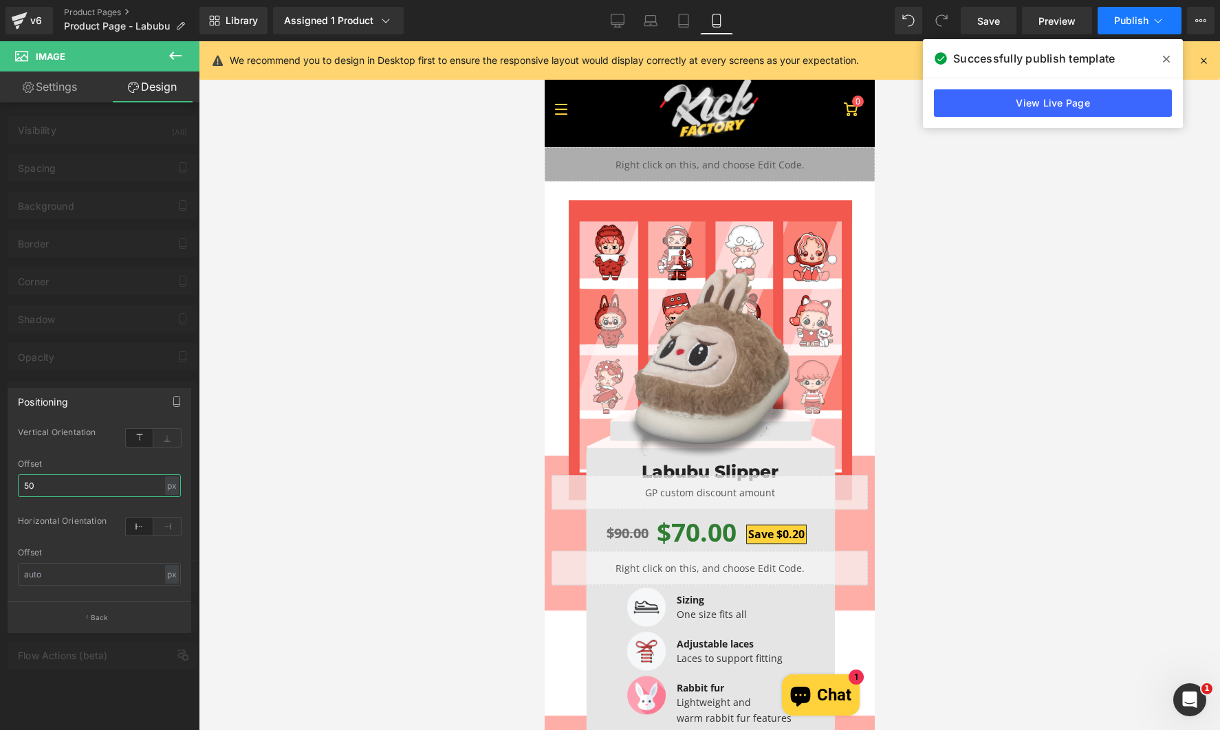
type input "50"
click at [1122, 31] on button "Publish" at bounding box center [1139, 21] width 84 height 28
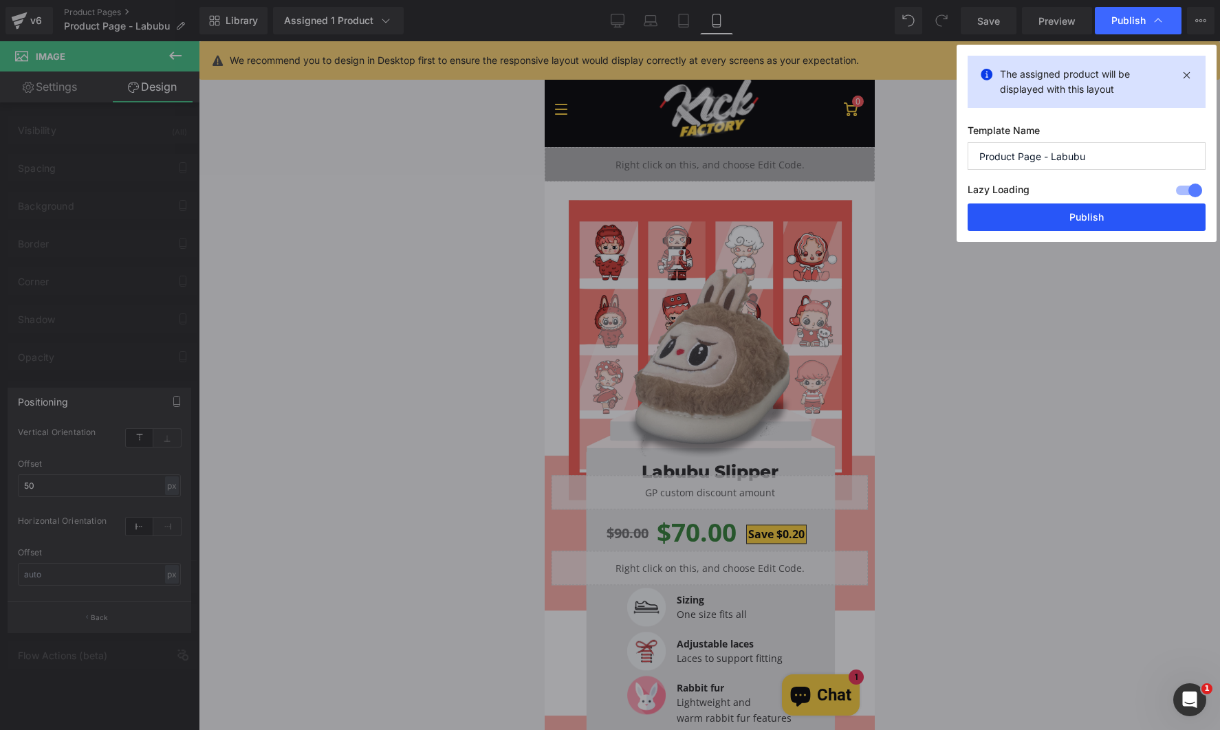
click at [1078, 224] on button "Publish" at bounding box center [1086, 218] width 238 height 28
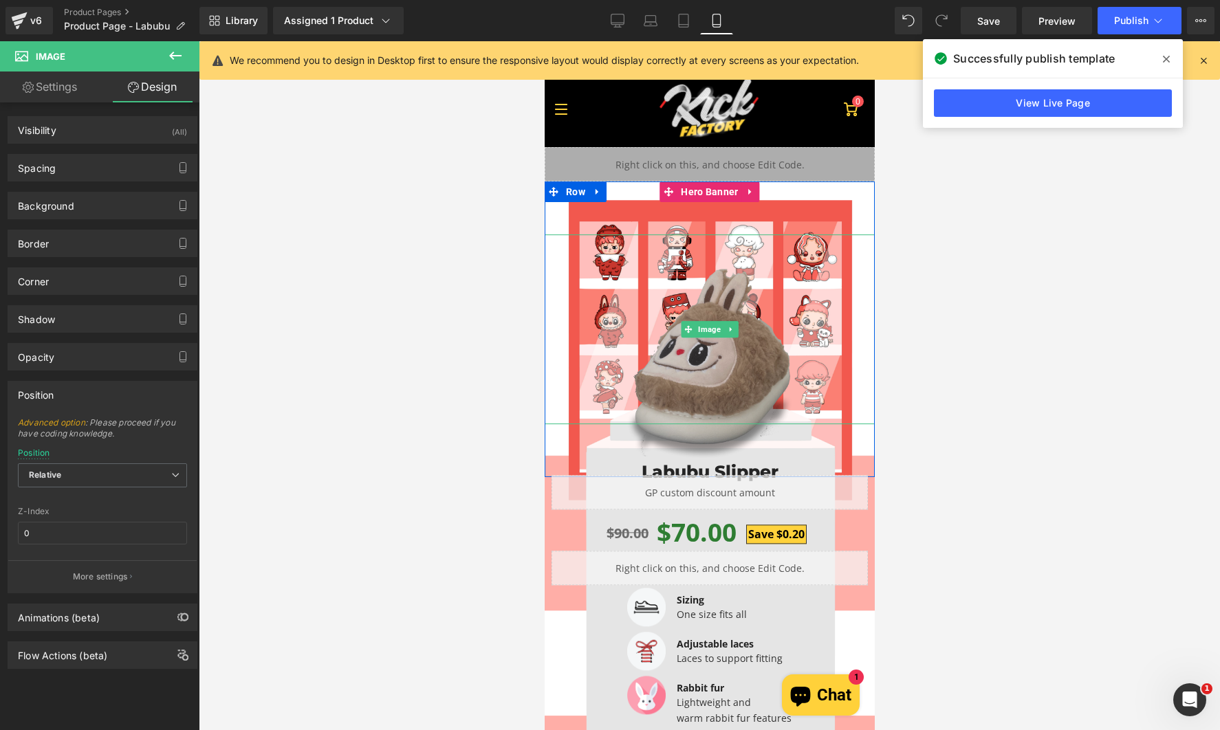
click at [703, 375] on img at bounding box center [708, 364] width 165 height 190
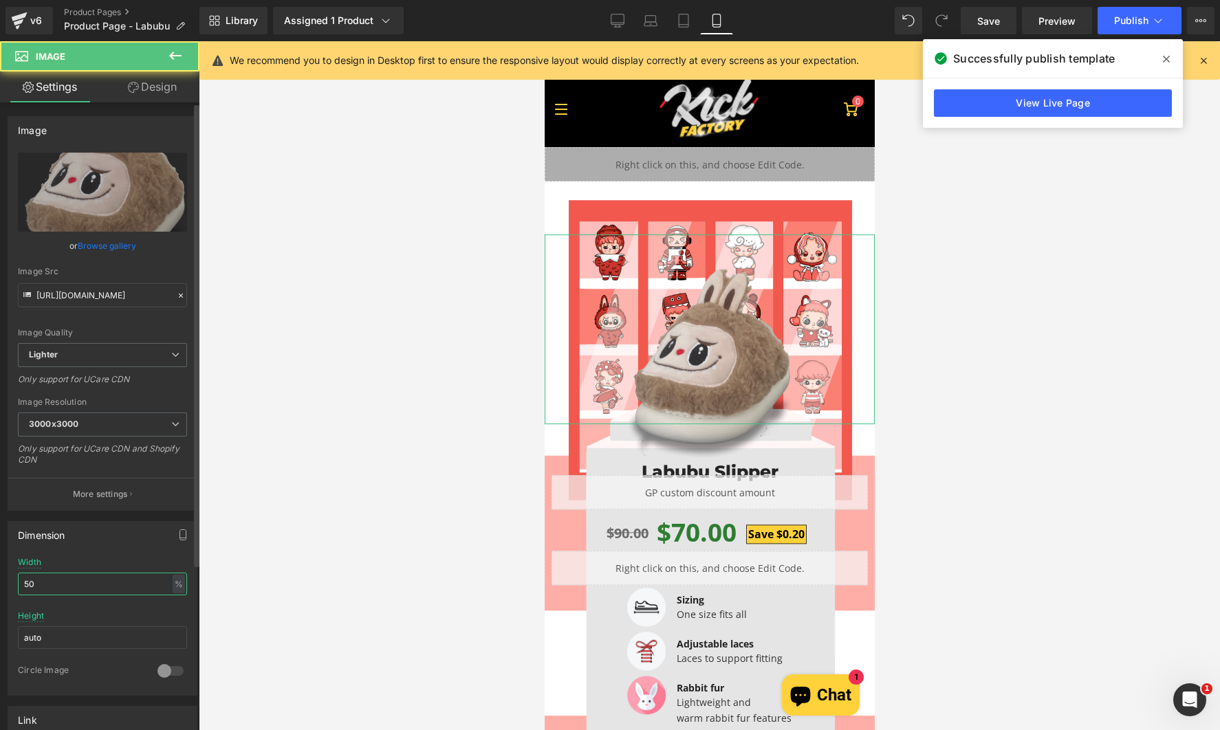
click at [82, 589] on input "50" at bounding box center [102, 584] width 169 height 23
type input "5"
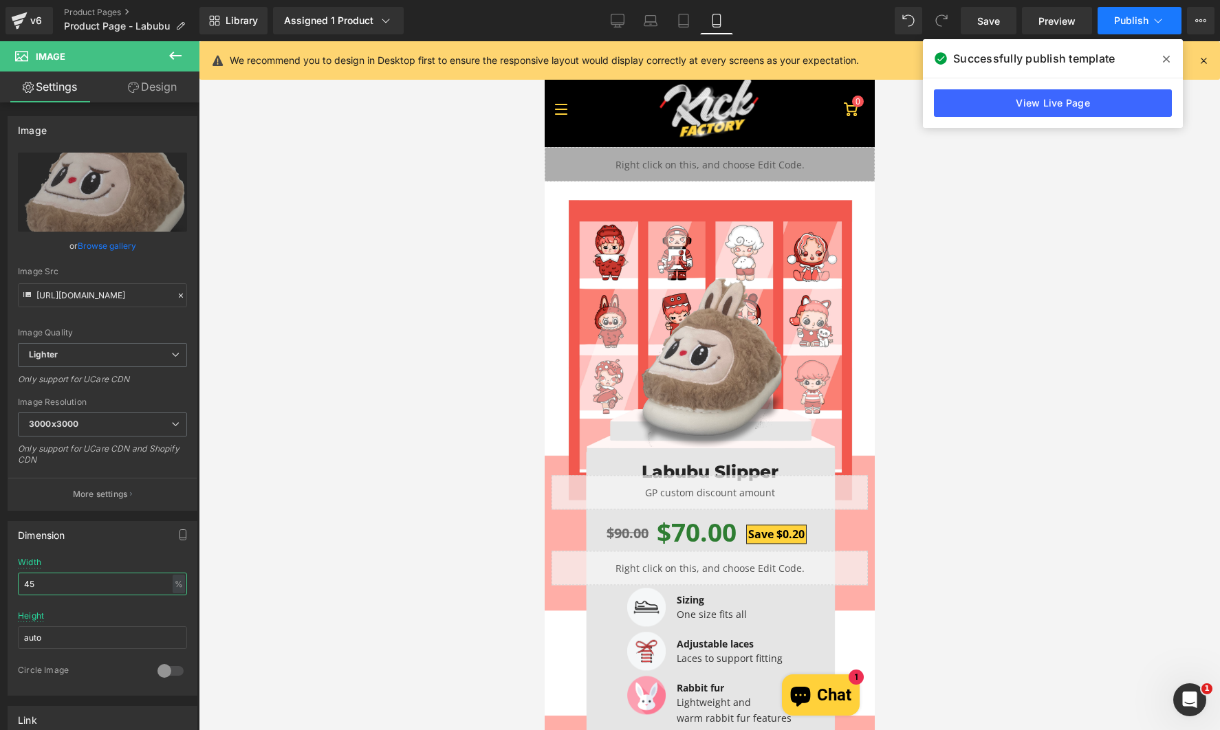
type input "45"
click at [1133, 32] on button "Publish" at bounding box center [1139, 21] width 84 height 28
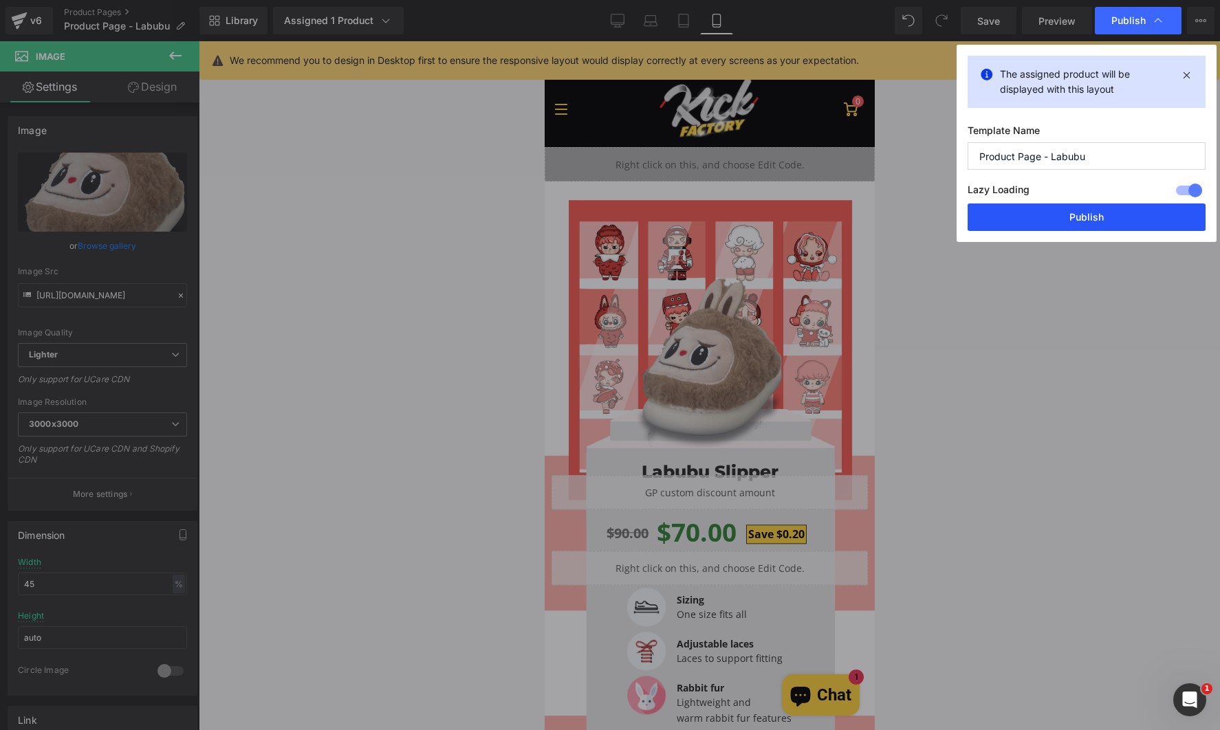
click at [1089, 215] on button "Publish" at bounding box center [1086, 218] width 238 height 28
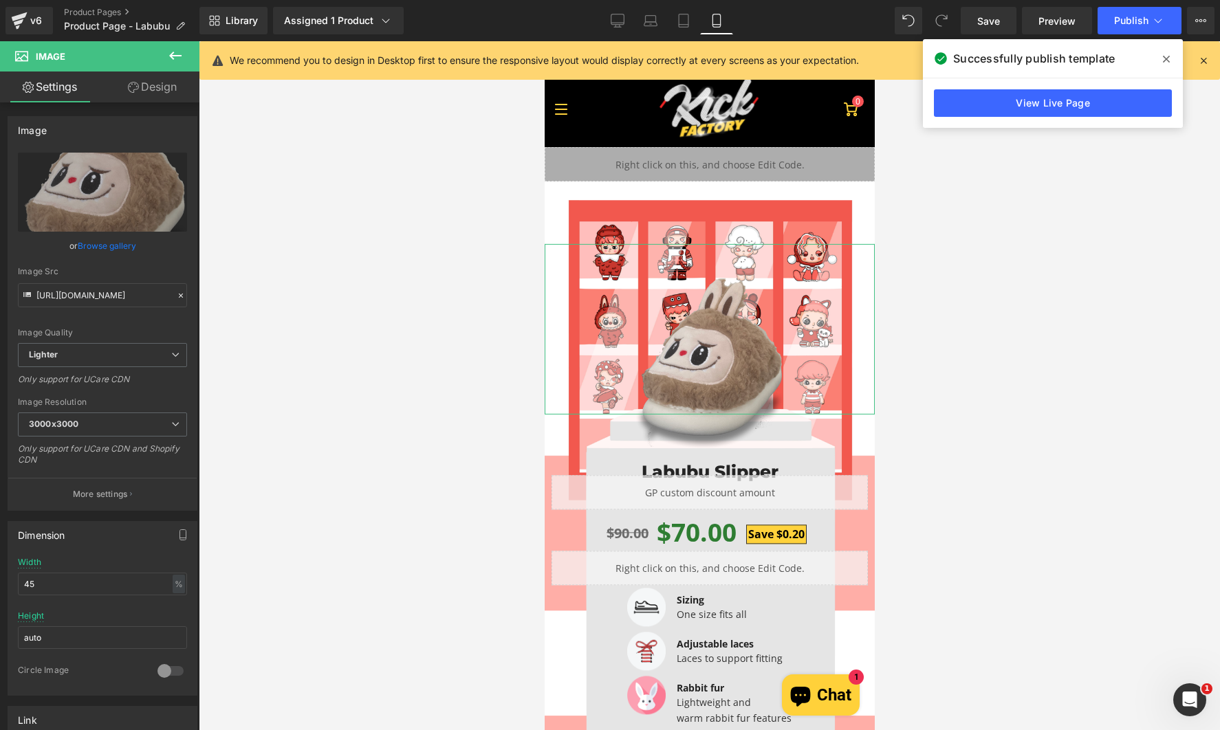
click at [179, 74] on link "Design" at bounding box center [152, 87] width 100 height 31
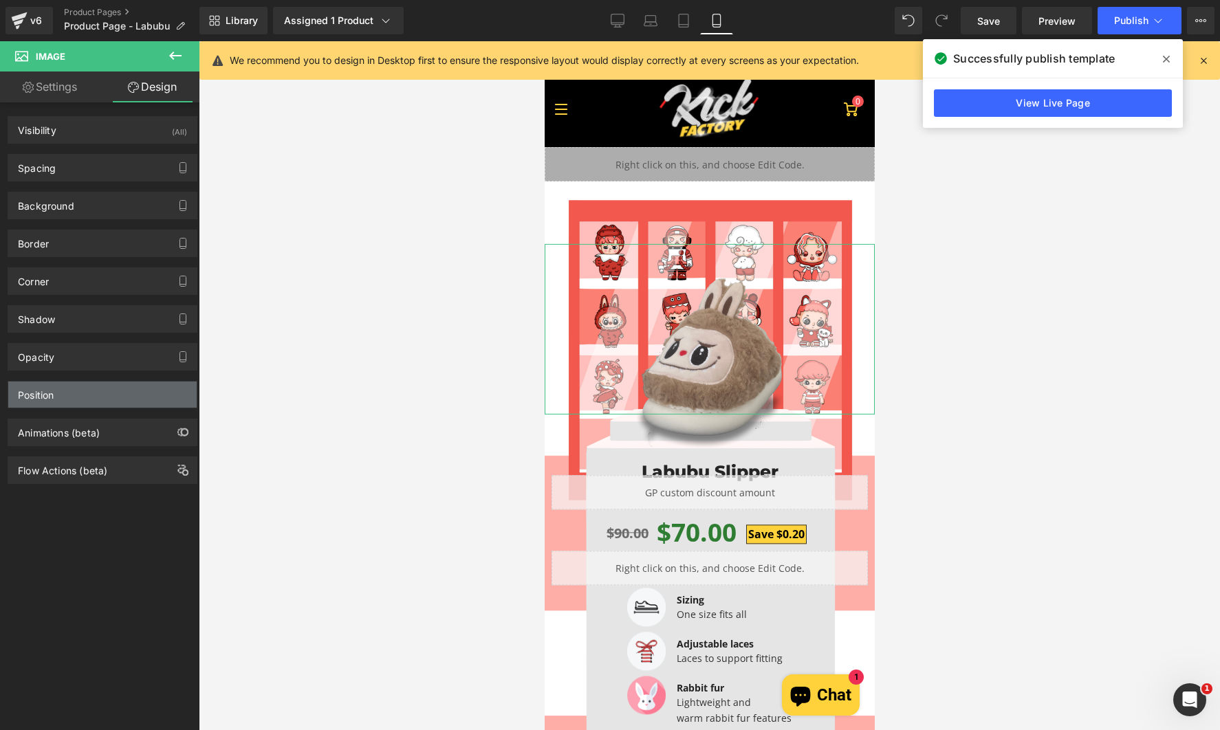
click at [85, 384] on div "Position" at bounding box center [102, 395] width 188 height 26
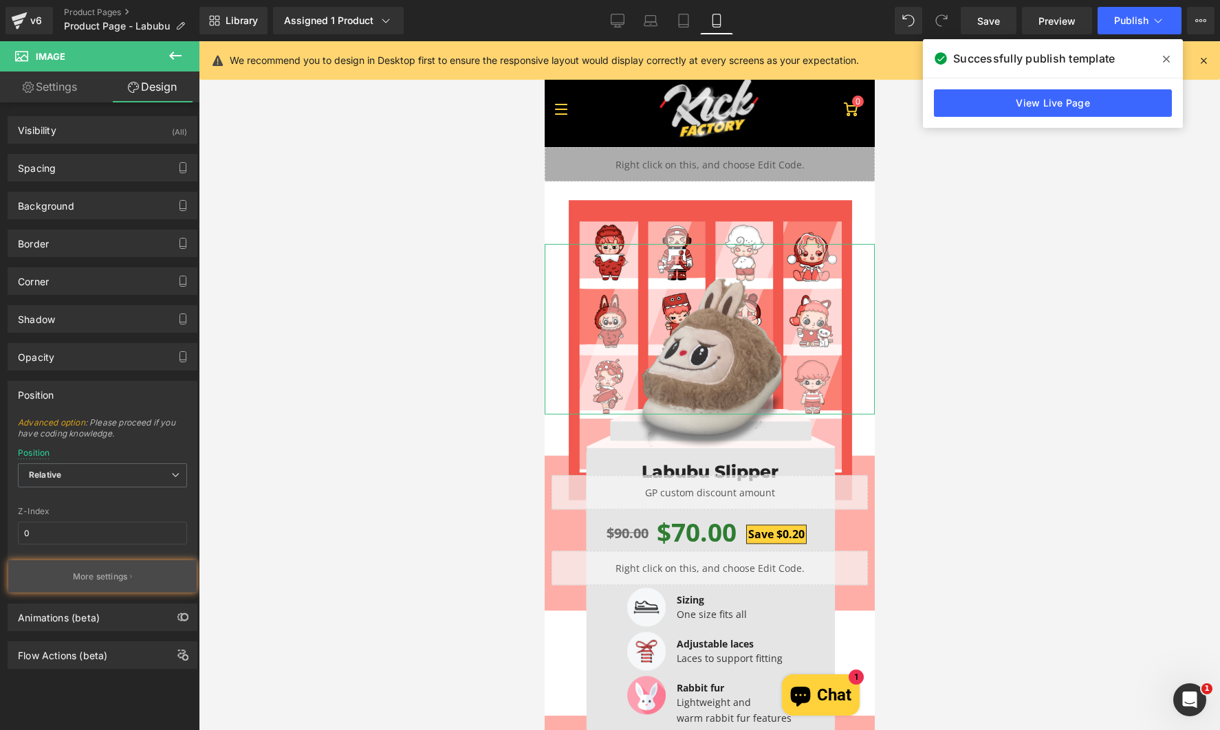
click at [111, 585] on button "More settings" at bounding box center [102, 576] width 188 height 32
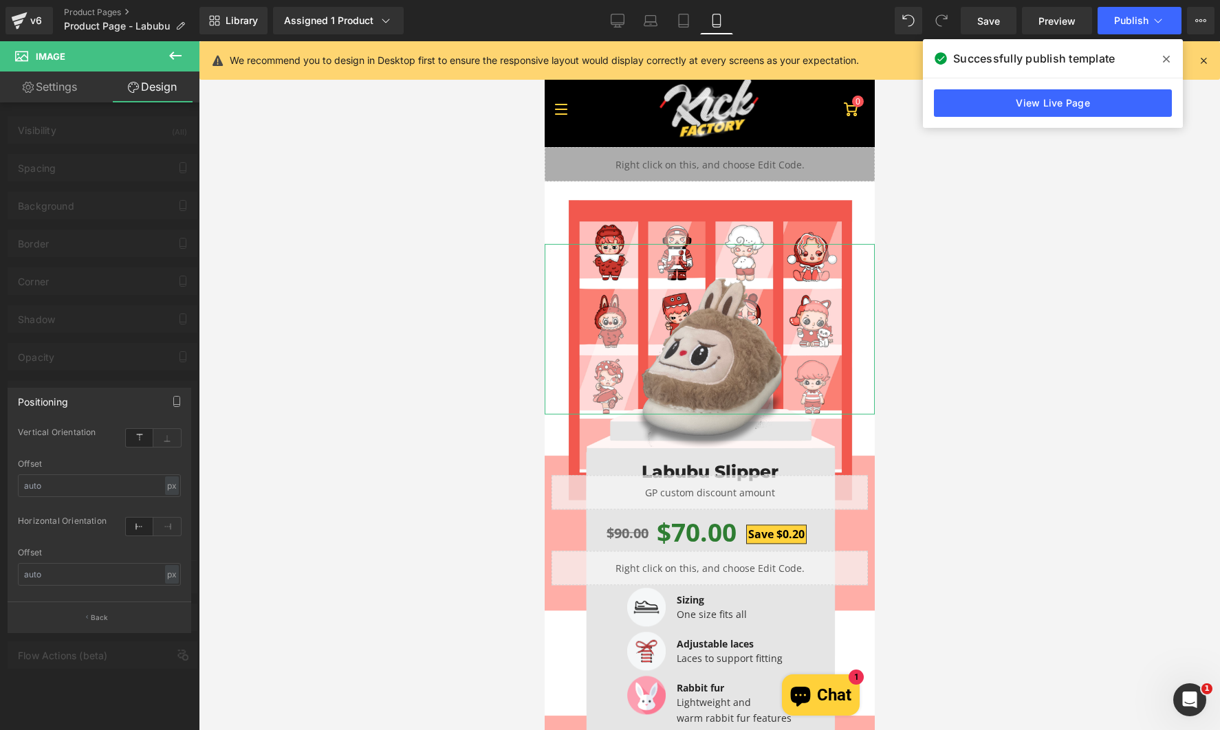
click at [78, 497] on div "Offset px % px" at bounding box center [99, 486] width 163 height 54
click at [72, 475] on input "text" at bounding box center [99, 485] width 163 height 23
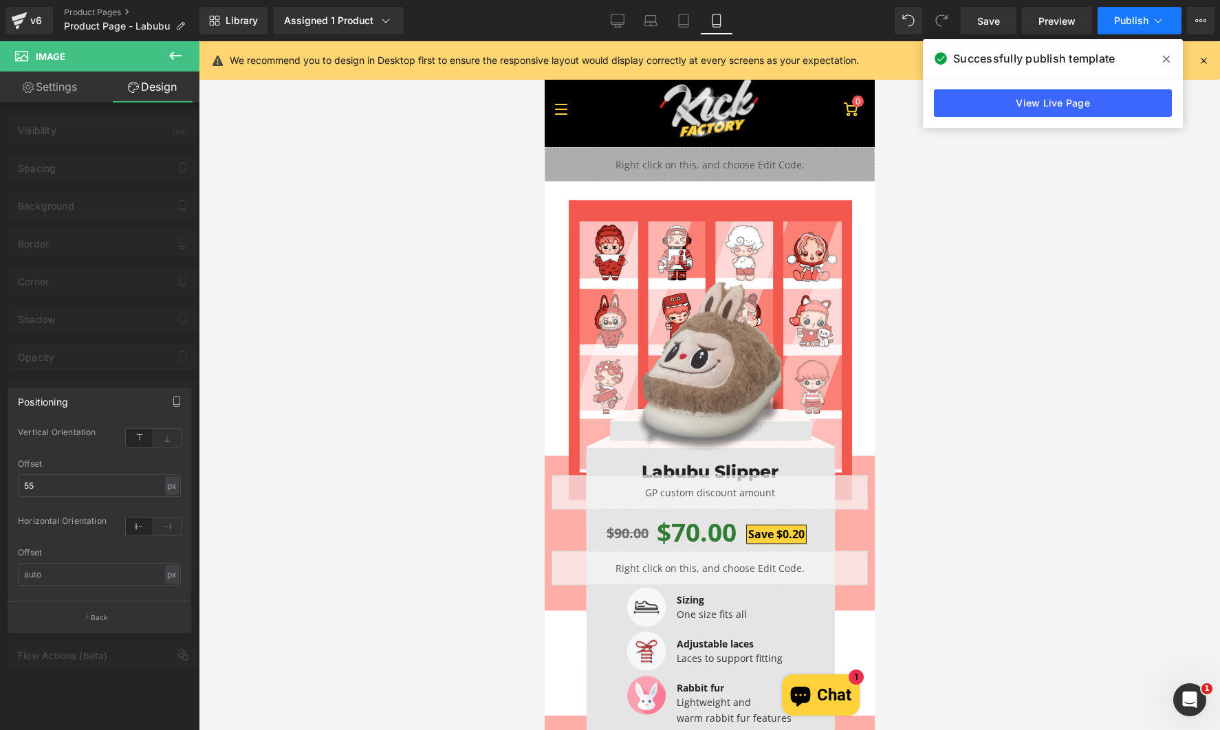
click at [1125, 21] on span "Publish" at bounding box center [1131, 20] width 34 height 11
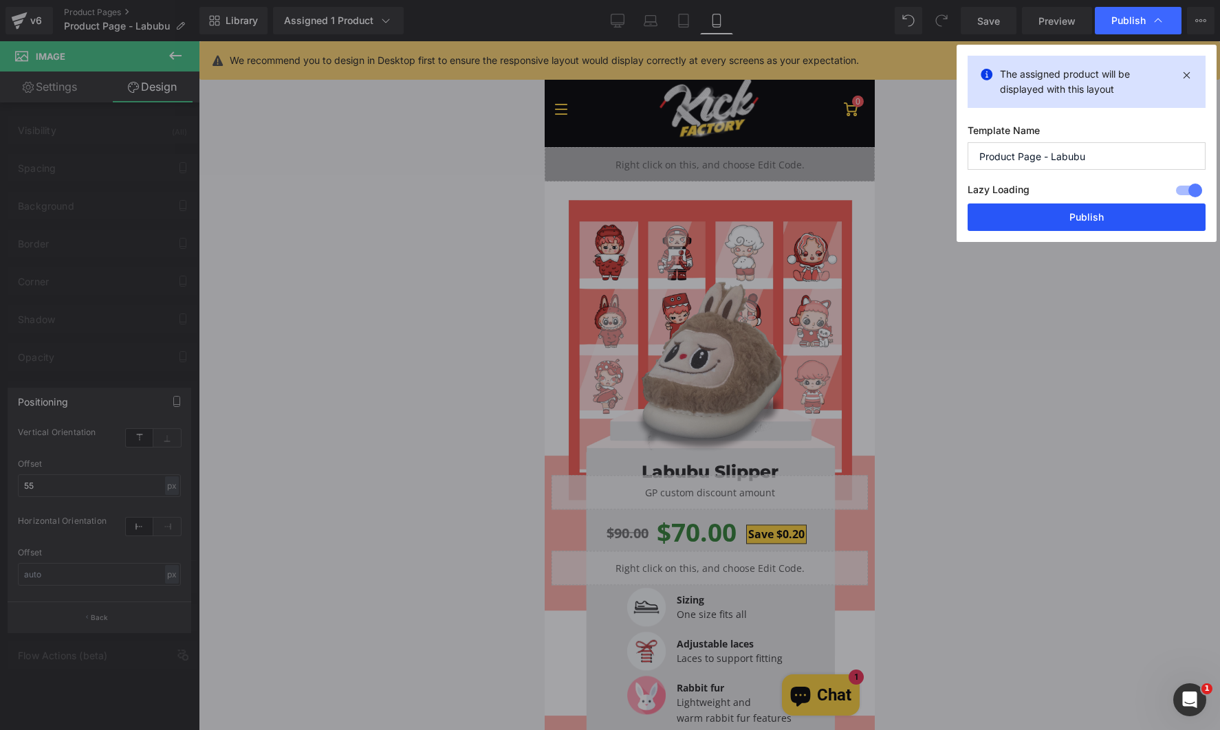
click at [1069, 210] on button "Publish" at bounding box center [1086, 218] width 238 height 28
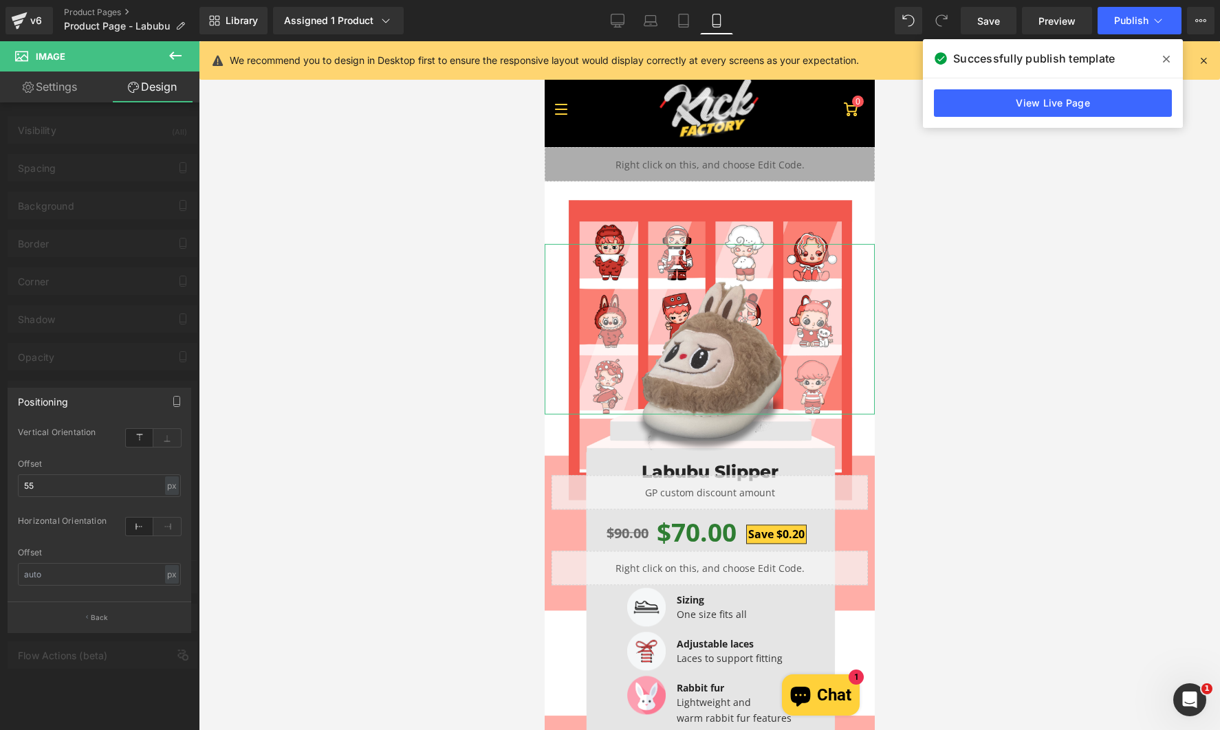
click at [75, 501] on div "Offset 55 px % px" at bounding box center [99, 486] width 163 height 54
click at [61, 491] on input "55" at bounding box center [99, 485] width 163 height 23
type input "60"
click at [1114, 43] on div "Successfully publish template" at bounding box center [1053, 58] width 260 height 39
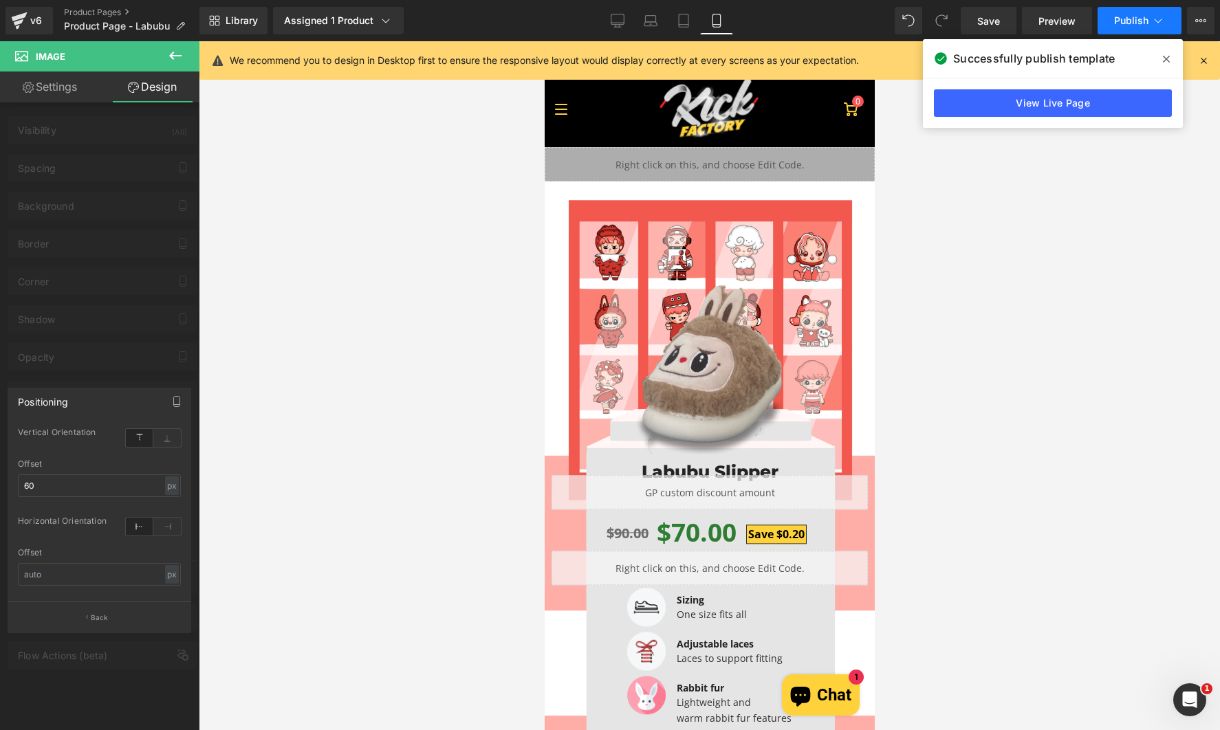
click at [1137, 32] on button "Publish" at bounding box center [1139, 21] width 84 height 28
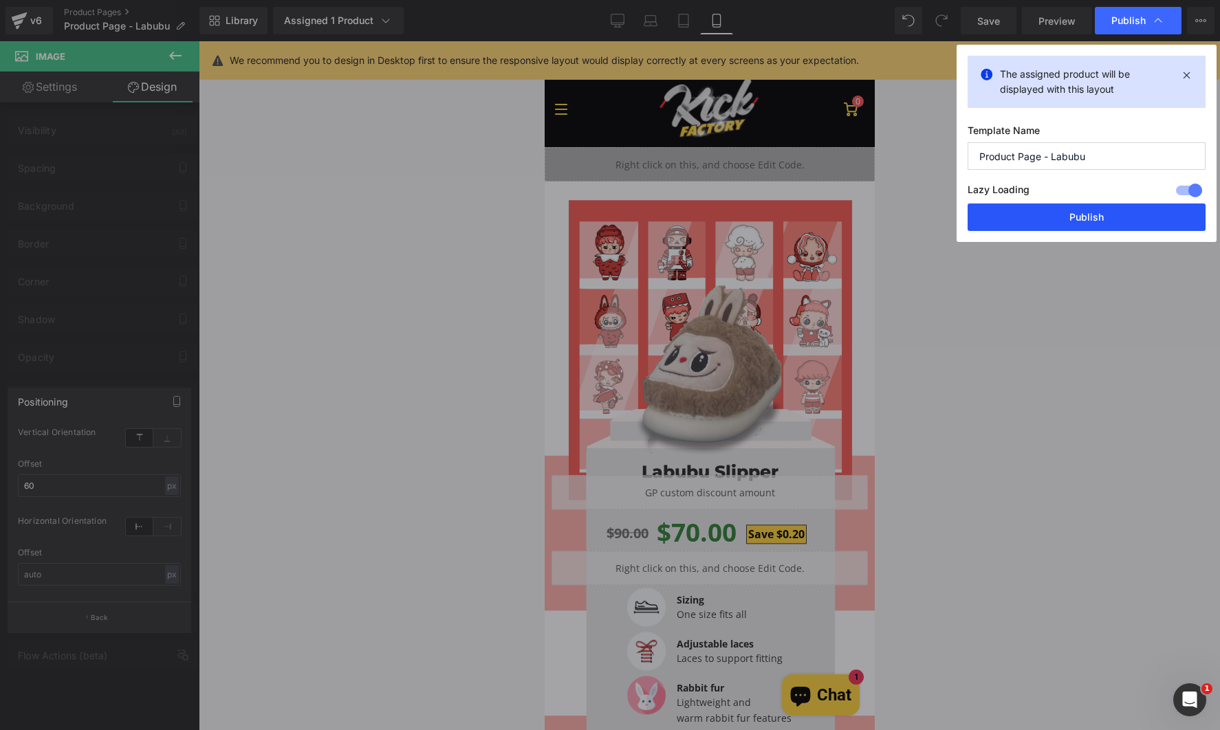
click at [1104, 230] on button "Publish" at bounding box center [1086, 218] width 238 height 28
